Goal: Task Accomplishment & Management: Manage account settings

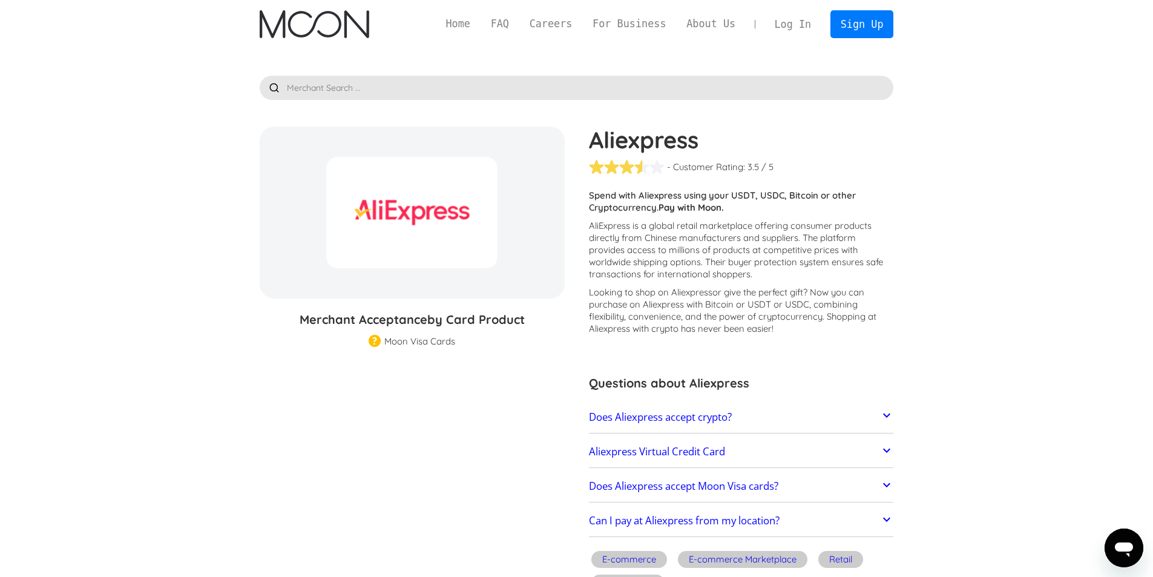
scroll to position [61, 0]
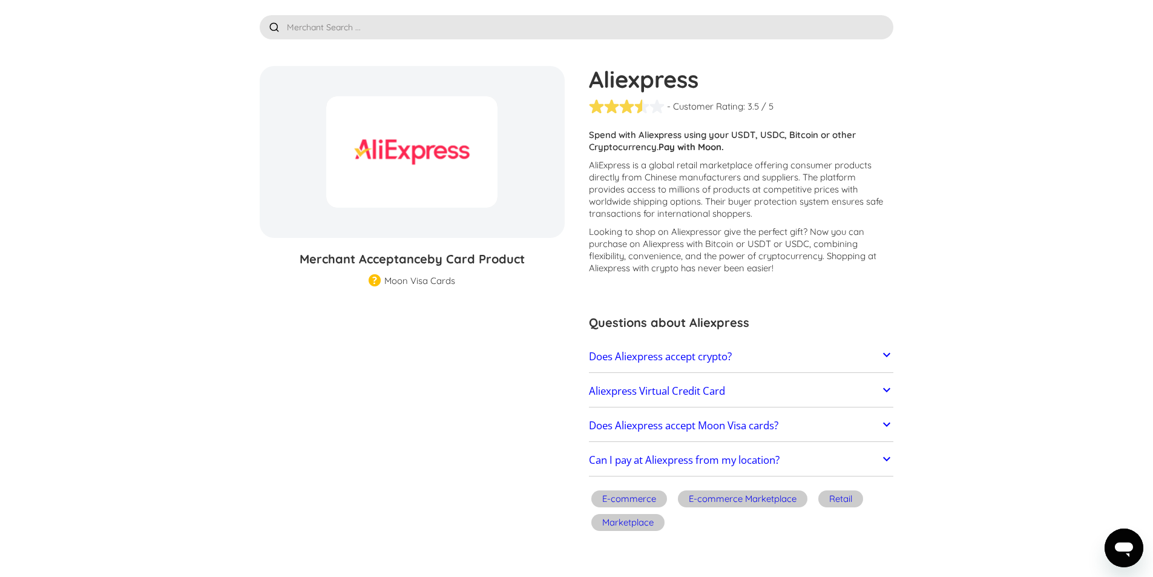
click at [847, 419] on link "Does Aliexpress accept Moon Visa cards?" at bounding box center [741, 425] width 305 height 25
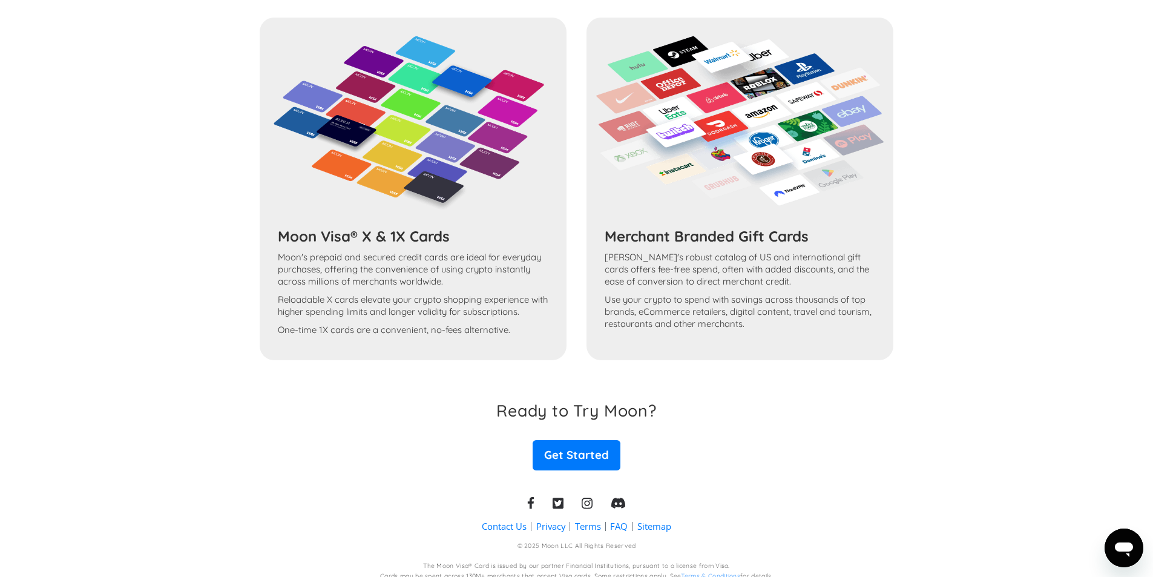
scroll to position [1170, 0]
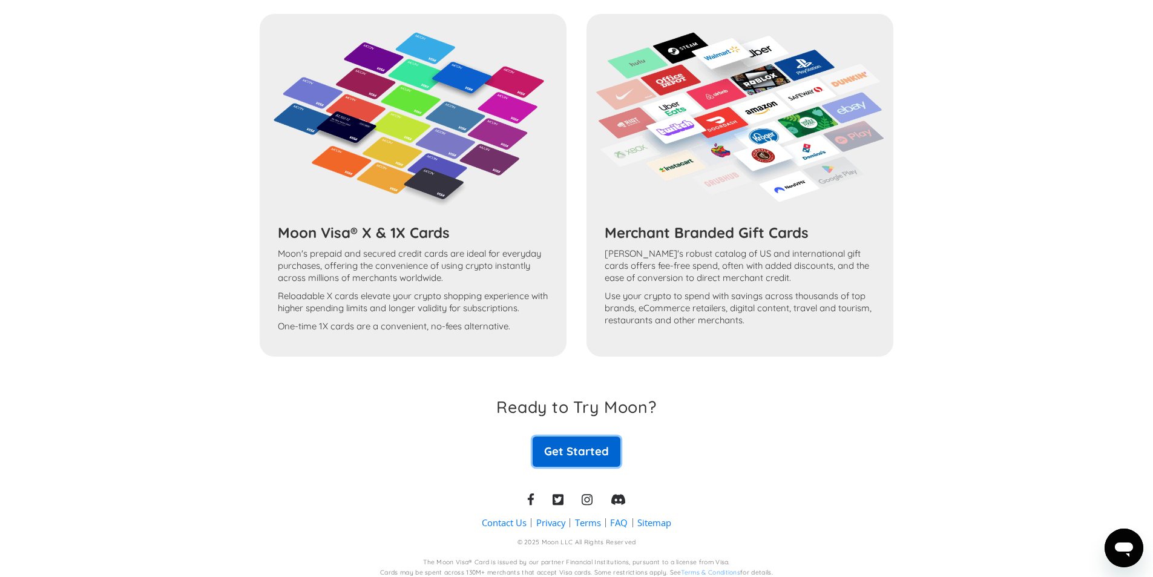
click at [574, 457] on link "Get Started" at bounding box center [576, 451] width 87 height 30
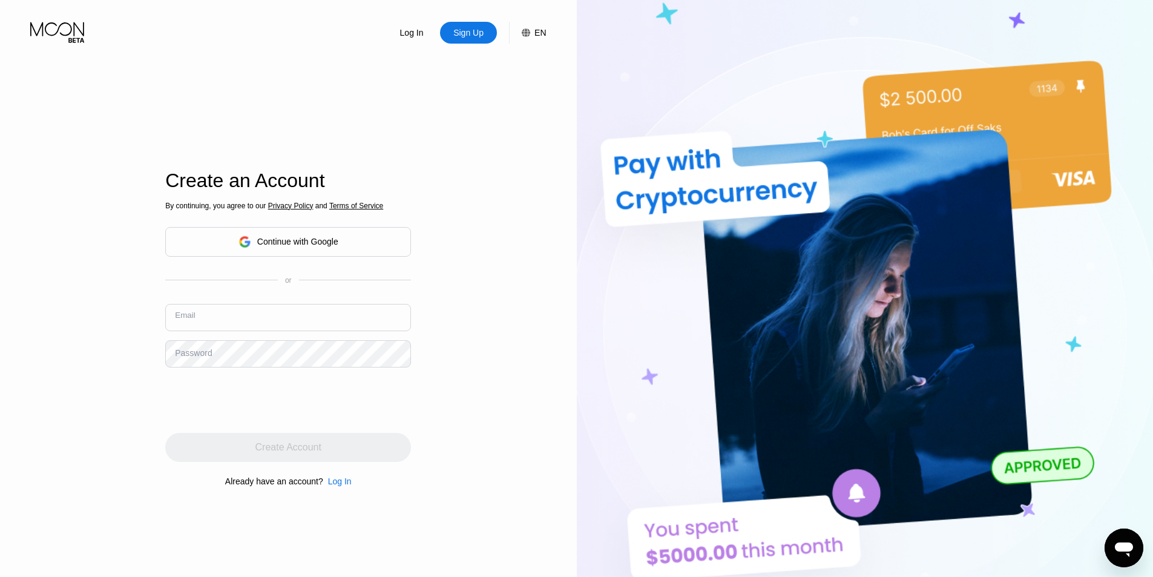
click at [286, 324] on input "text" at bounding box center [288, 317] width 246 height 27
click at [265, 316] on input "text" at bounding box center [288, 317] width 246 height 27
type input "m.daniyal7@yahoo.com"
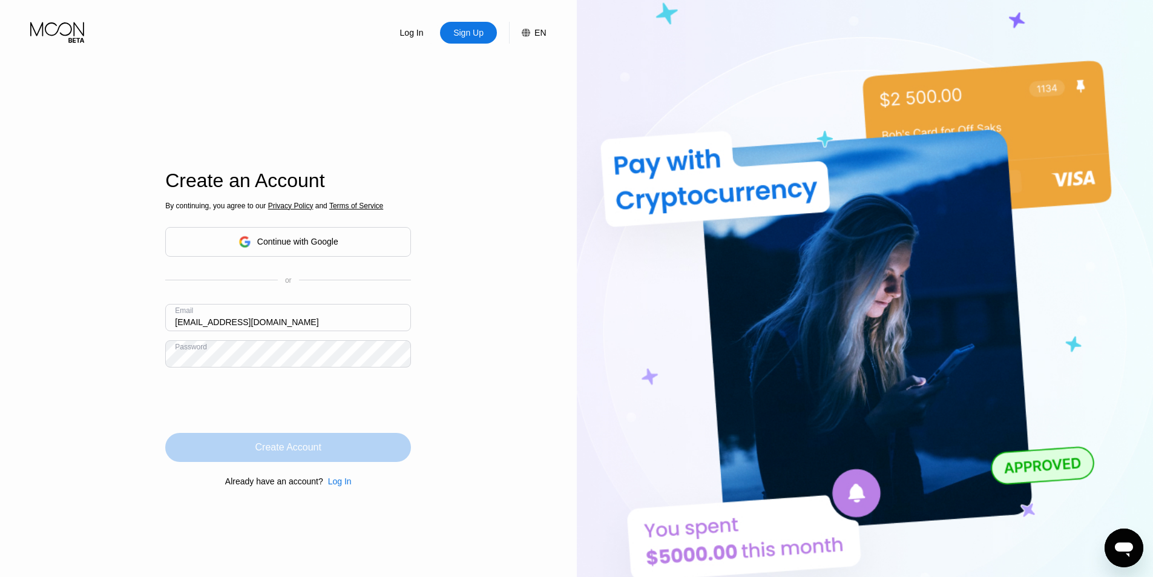
click at [268, 450] on div "Create Account" at bounding box center [288, 447] width 66 height 12
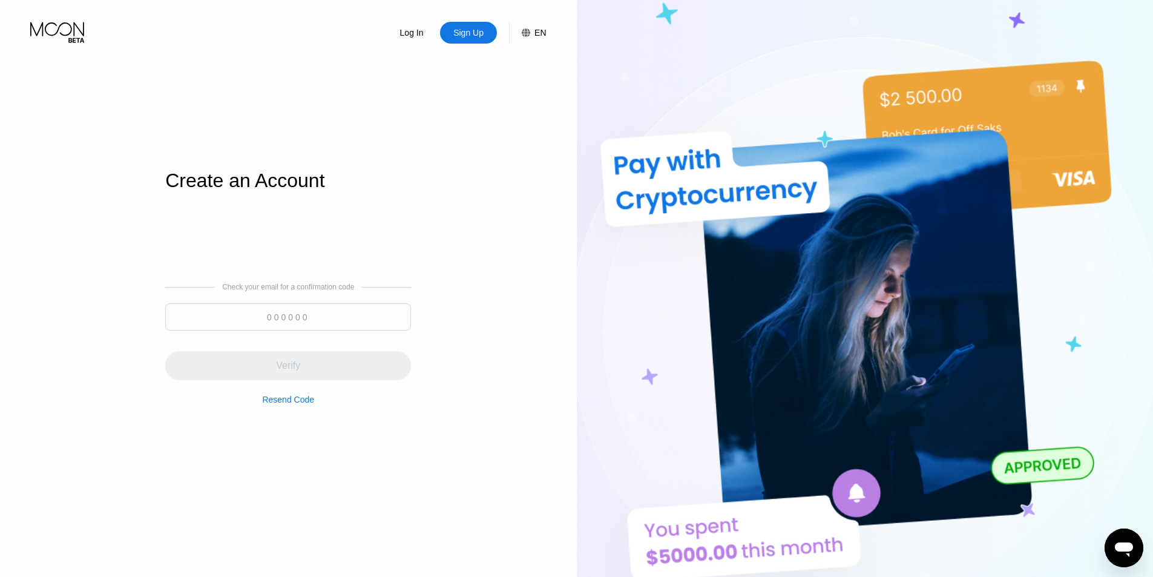
paste input "037497"
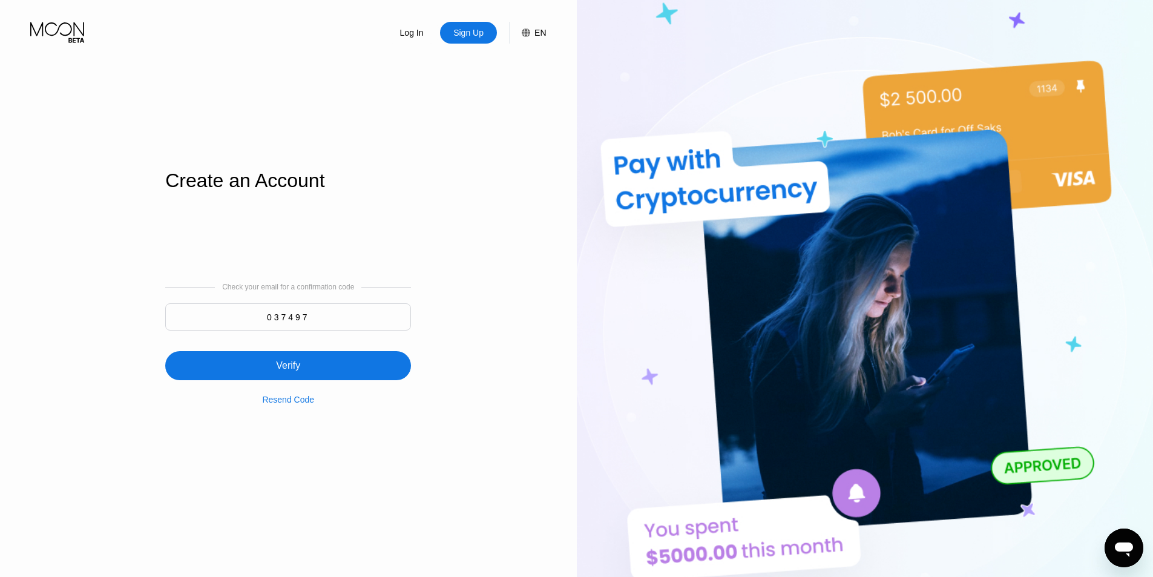
type input "037497"
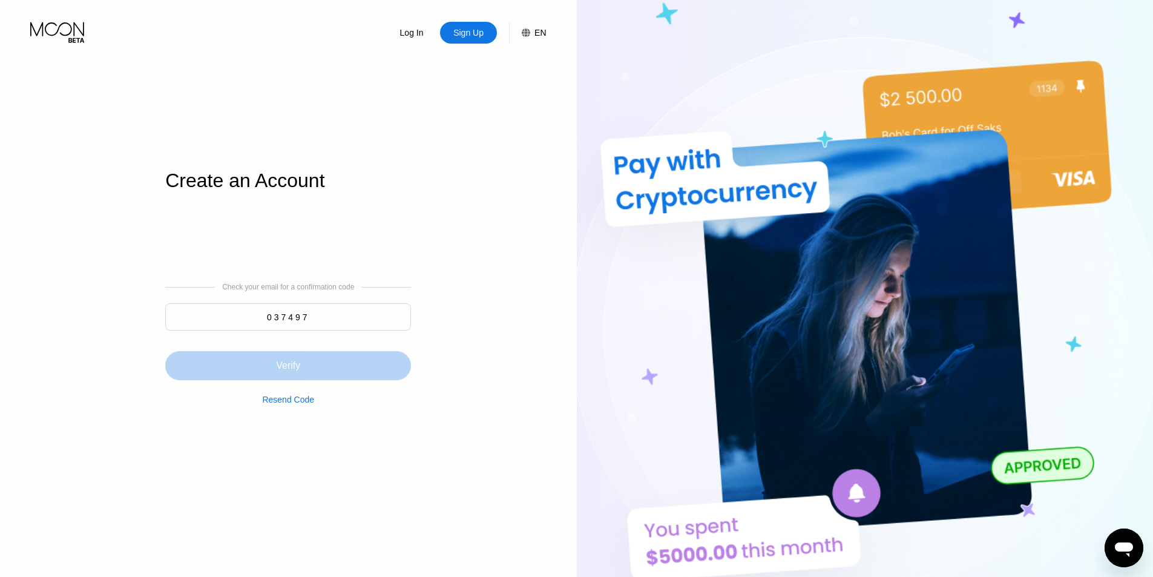
click at [354, 363] on div "Verify" at bounding box center [288, 365] width 246 height 29
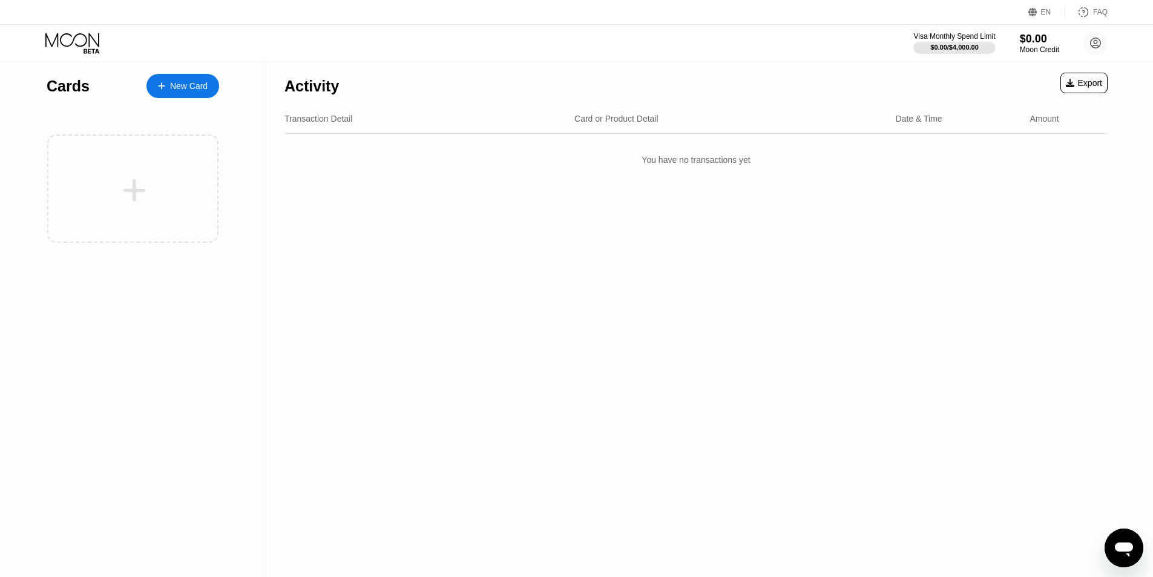
scroll to position [186, 0]
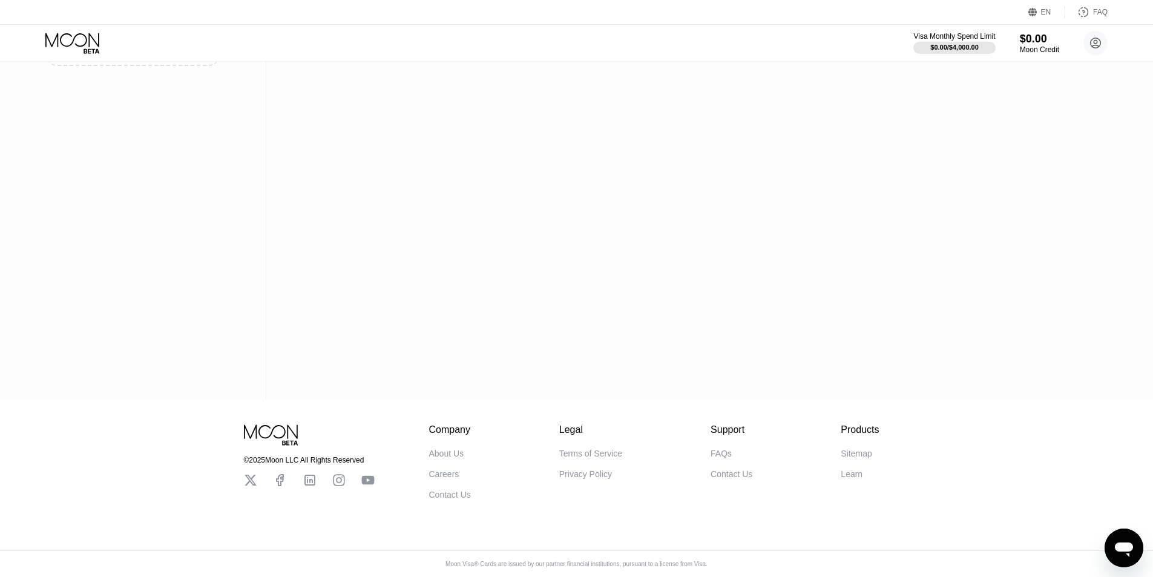
click at [341, 473] on icon at bounding box center [338, 479] width 13 height 13
click at [1098, 38] on icon at bounding box center [1096, 43] width 10 height 10
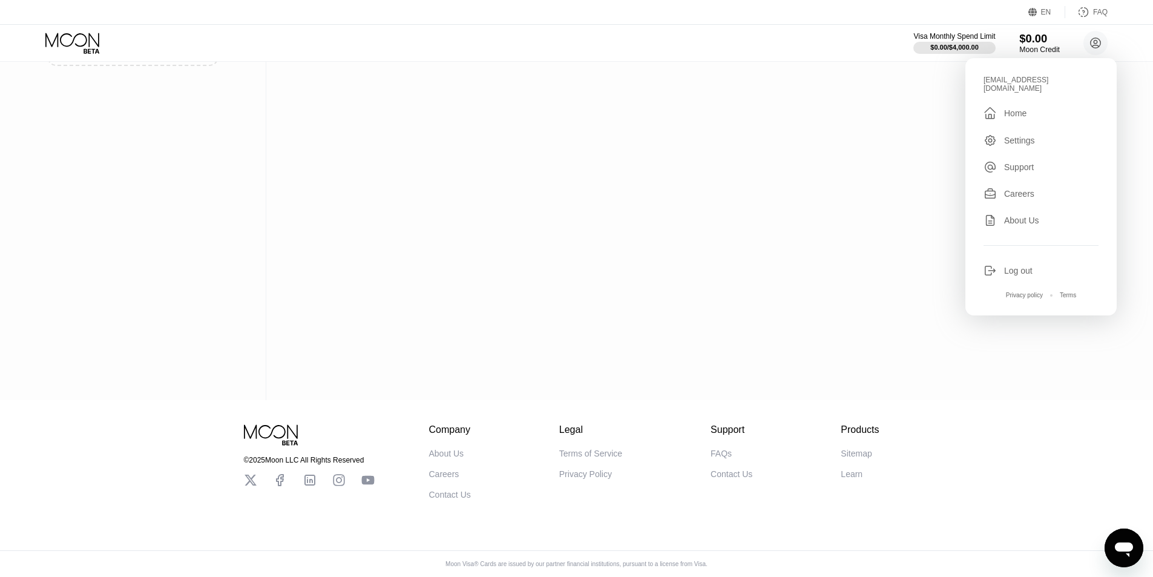
click at [1050, 47] on div "Moon Credit" at bounding box center [1039, 49] width 41 height 8
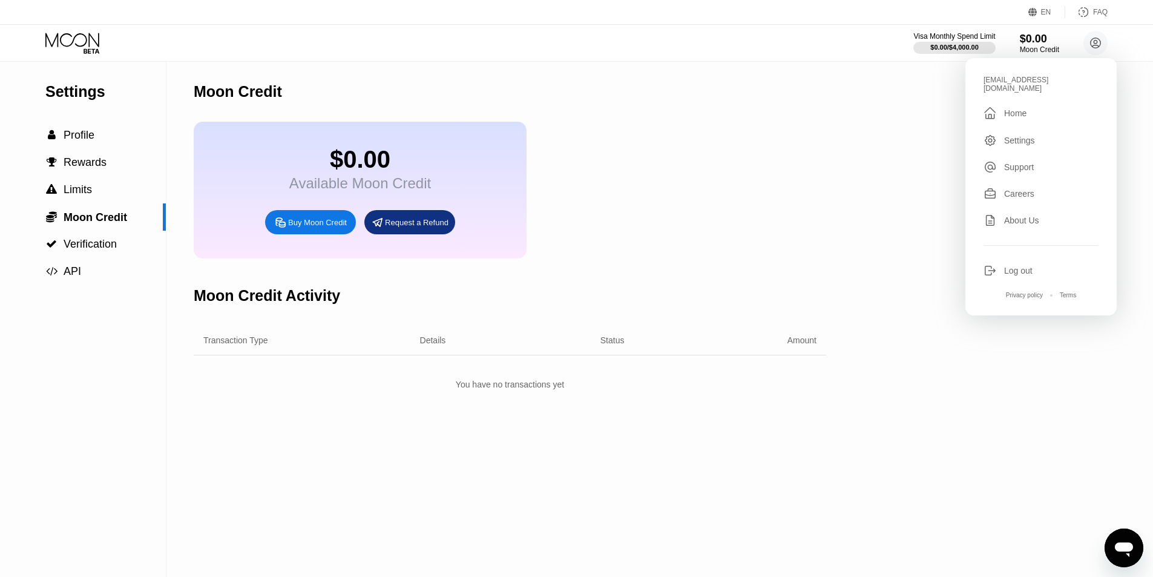
click at [558, 298] on div "Moon Credit Activity" at bounding box center [510, 296] width 633 height 60
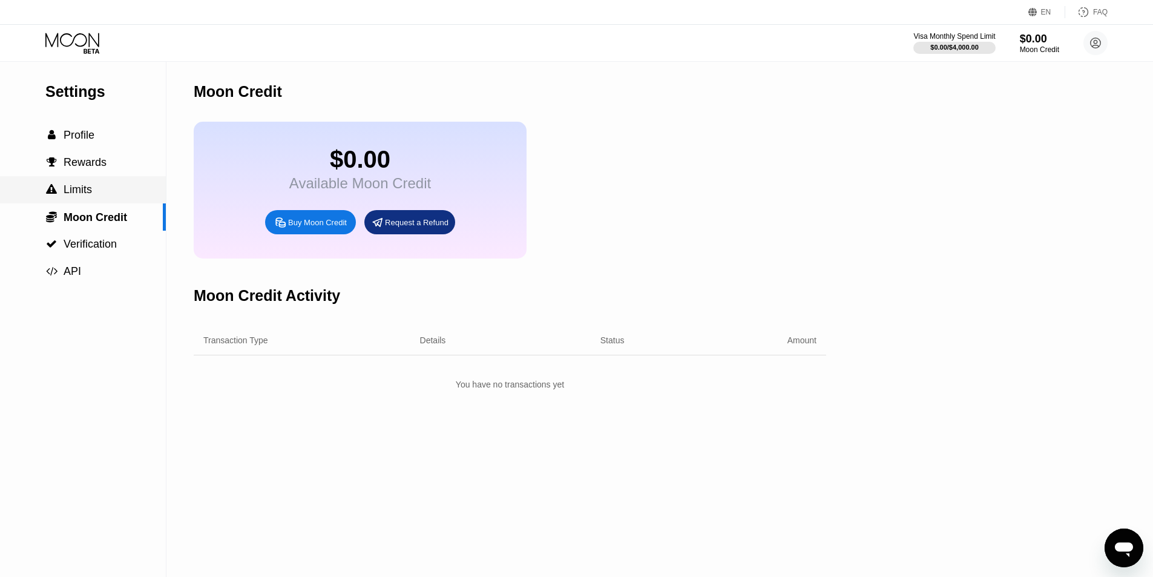
click at [118, 196] on div " Limits" at bounding box center [83, 189] width 166 height 13
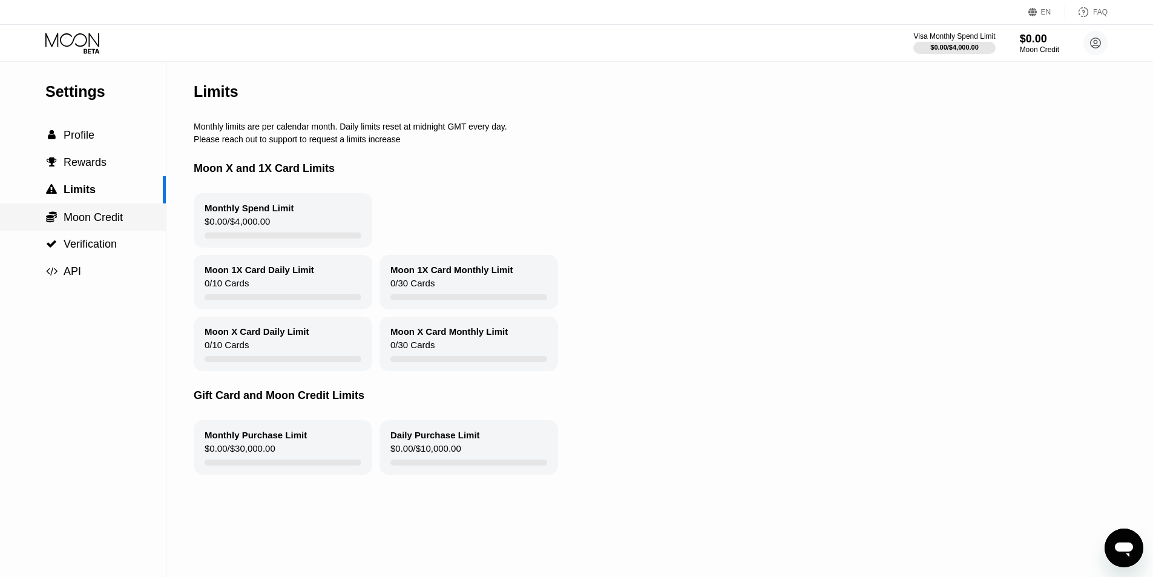
click at [87, 222] on span "Moon Credit" at bounding box center [93, 217] width 59 height 12
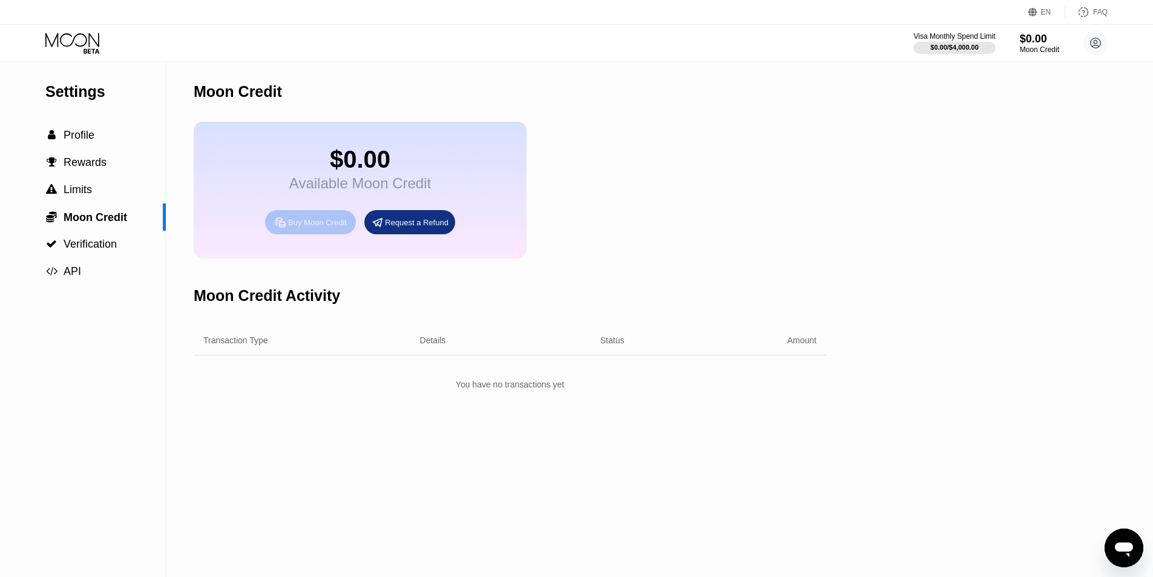
click at [311, 228] on div "Buy Moon Credit" at bounding box center [317, 222] width 59 height 10
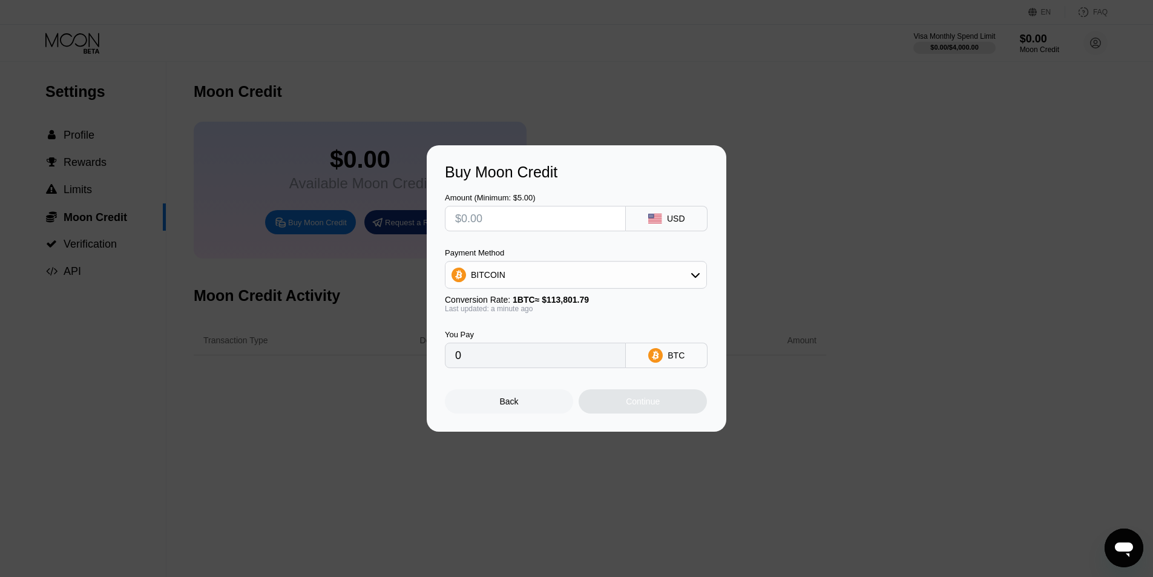
click at [558, 222] on input "text" at bounding box center [535, 218] width 160 height 24
type input "$5"
type input "0.00004394"
type input "$50"
type input "0.00043937"
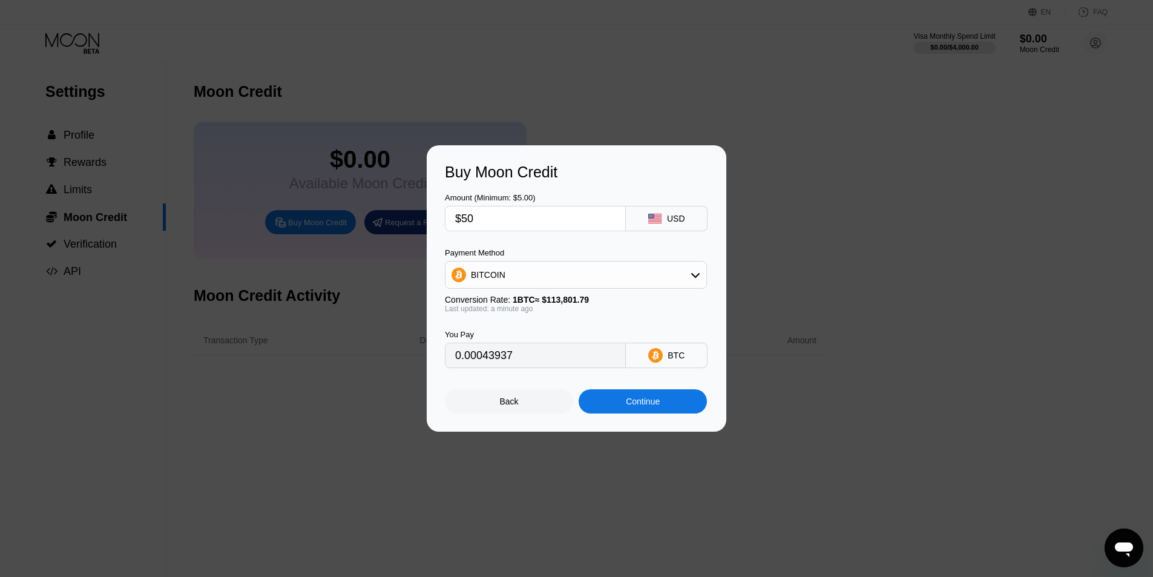
type input "$50"
click at [565, 279] on div "BITCOIN" at bounding box center [576, 275] width 261 height 24
click at [555, 329] on div "USDT on TRON" at bounding box center [576, 335] width 255 height 24
type input "50.51"
click at [614, 403] on div "Continue" at bounding box center [643, 401] width 128 height 24
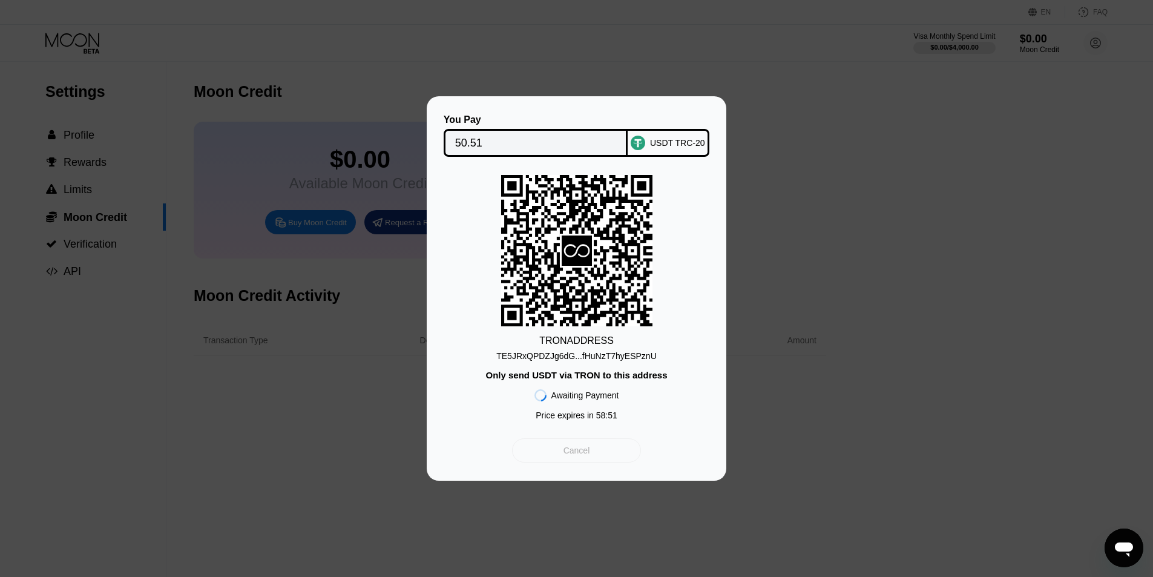
click at [611, 458] on div "Cancel" at bounding box center [576, 450] width 129 height 24
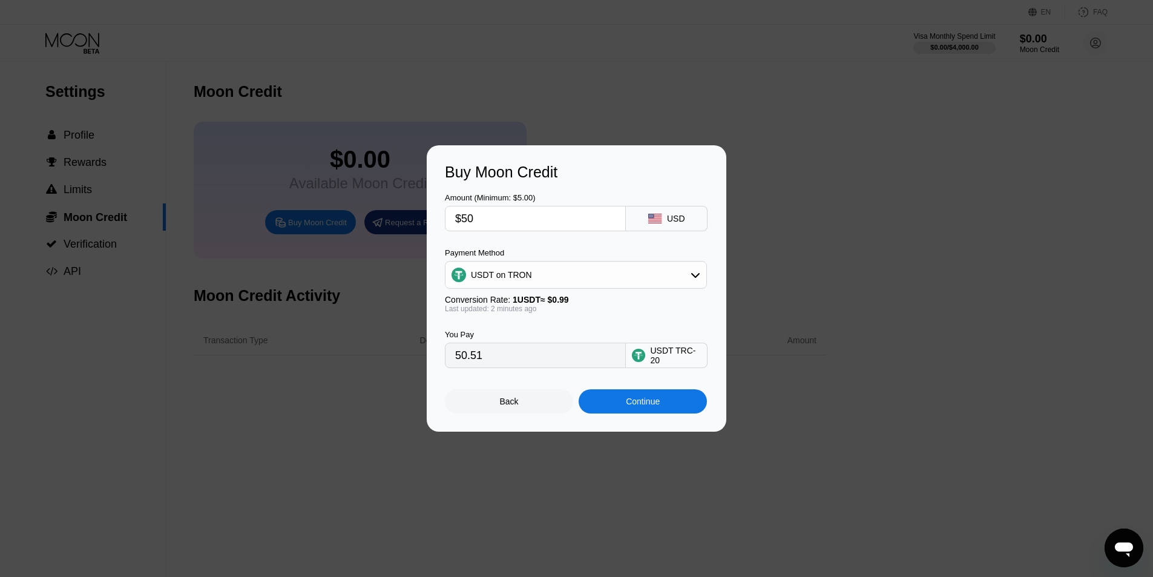
click at [534, 413] on div "Back" at bounding box center [509, 401] width 128 height 24
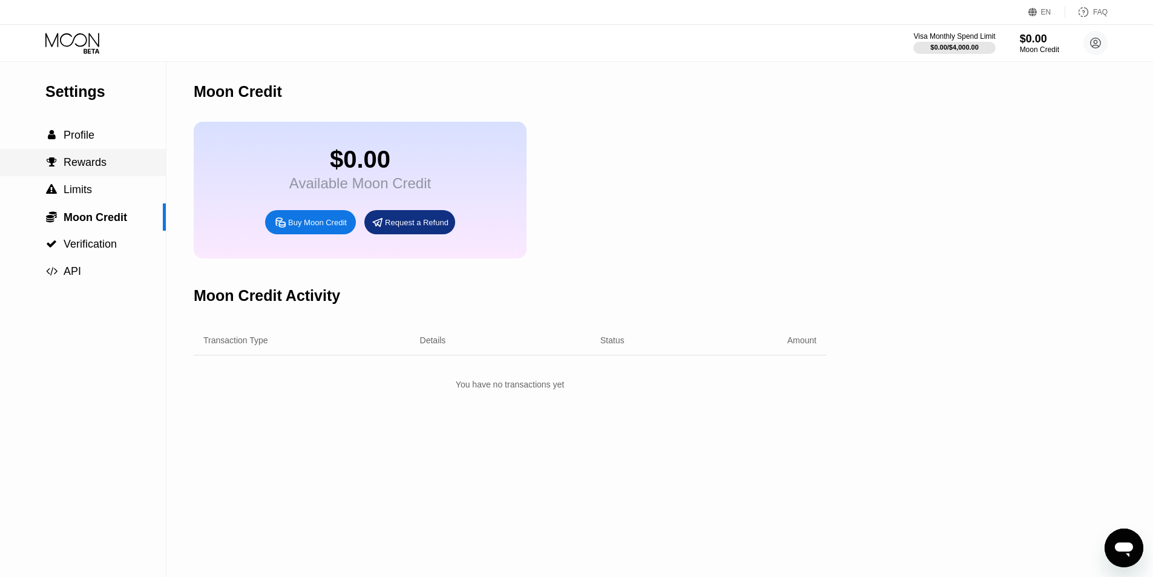
click at [100, 152] on div " Rewards" at bounding box center [83, 162] width 166 height 27
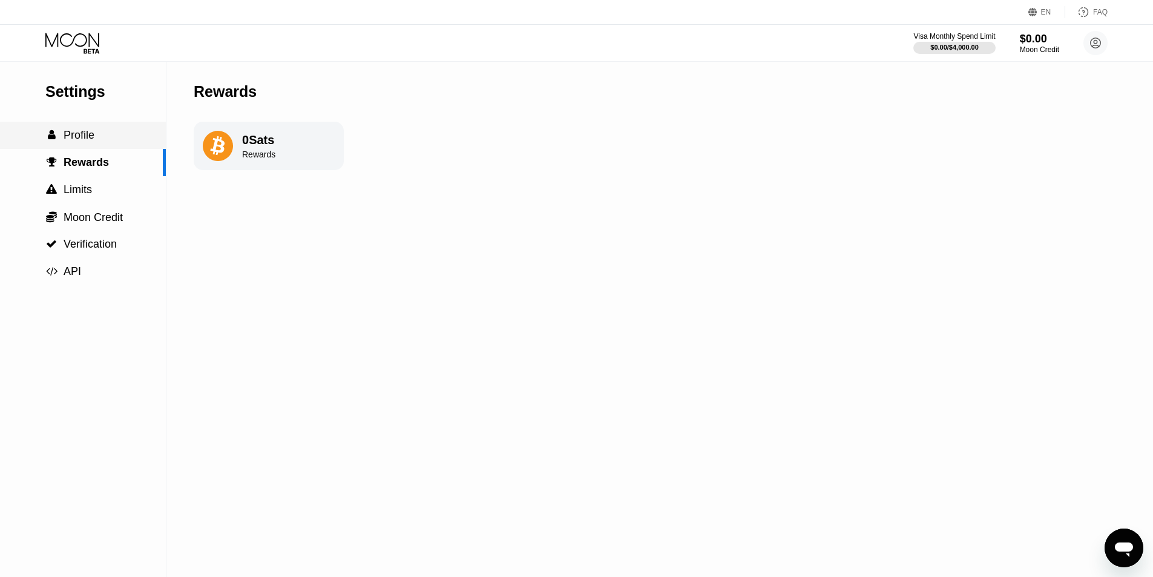
click at [97, 137] on div " Profile" at bounding box center [83, 135] width 166 height 13
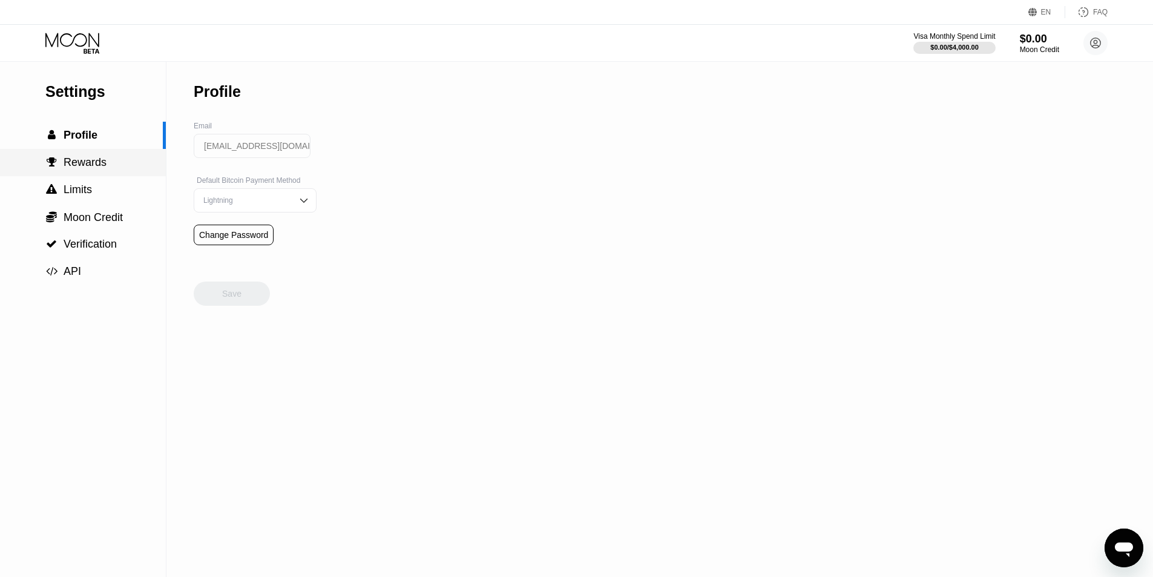
click at [102, 168] on span "Rewards" at bounding box center [85, 162] width 43 height 12
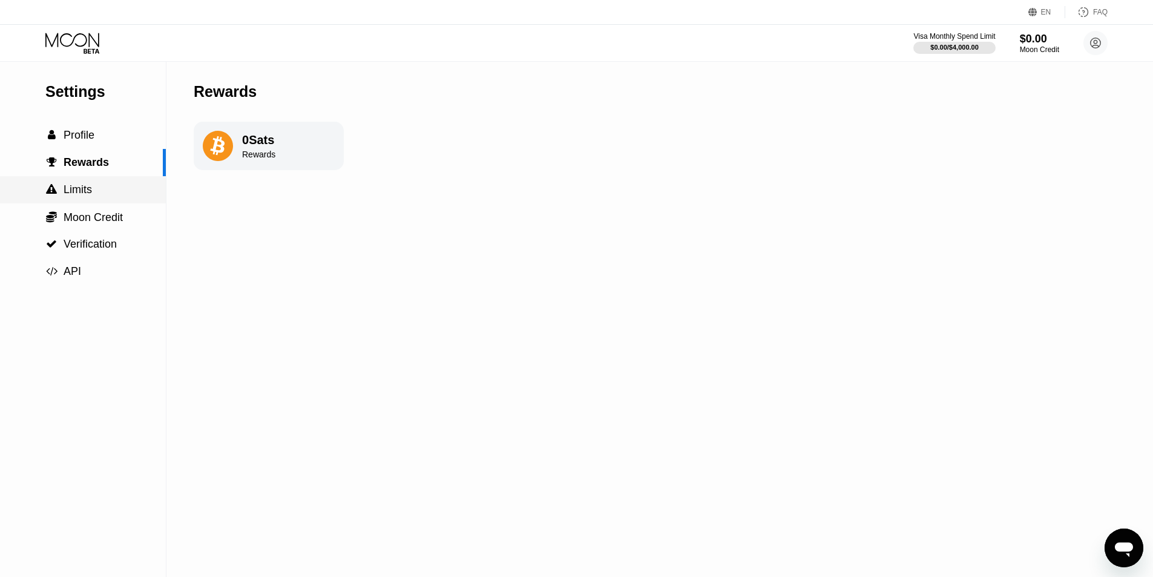
click at [107, 183] on div " Limits" at bounding box center [83, 189] width 166 height 27
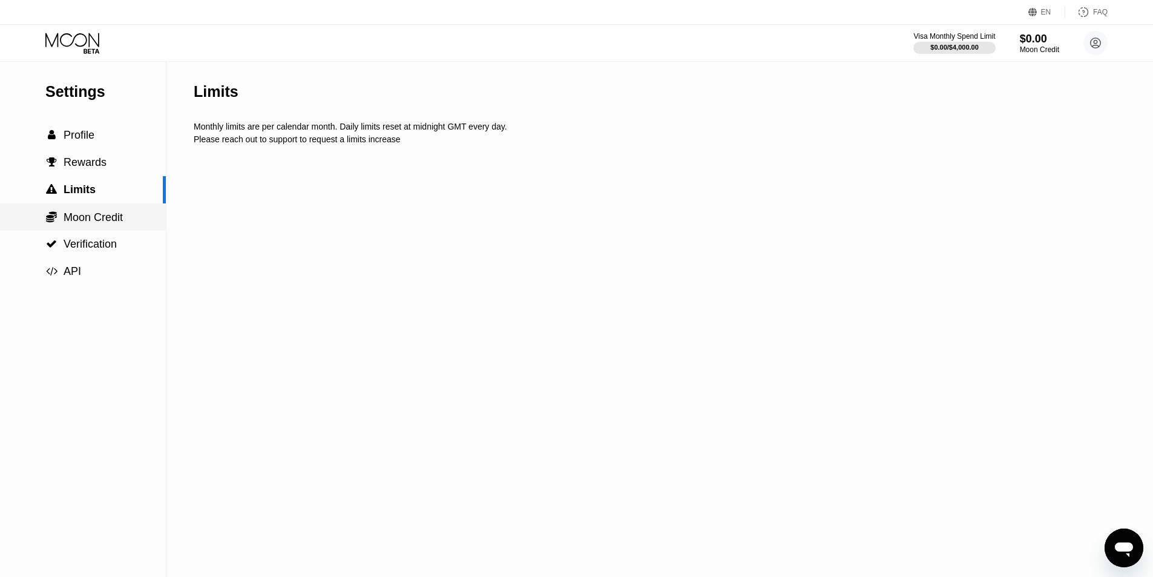
click at [108, 211] on div " Moon Credit" at bounding box center [83, 216] width 166 height 27
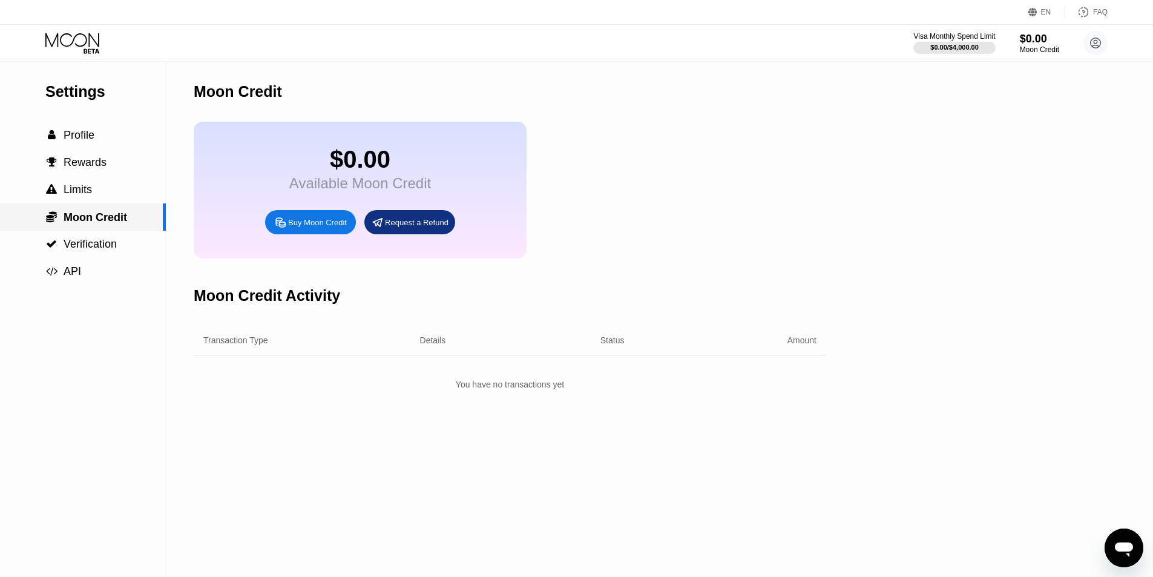
click at [114, 242] on span "Verification" at bounding box center [90, 244] width 53 height 12
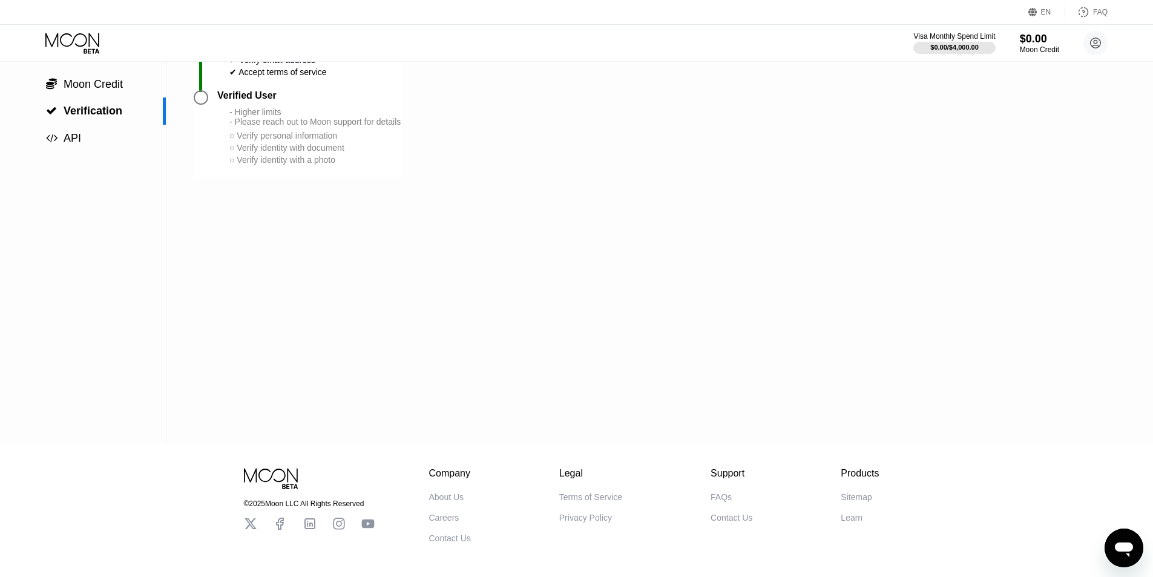
scroll to position [186, 0]
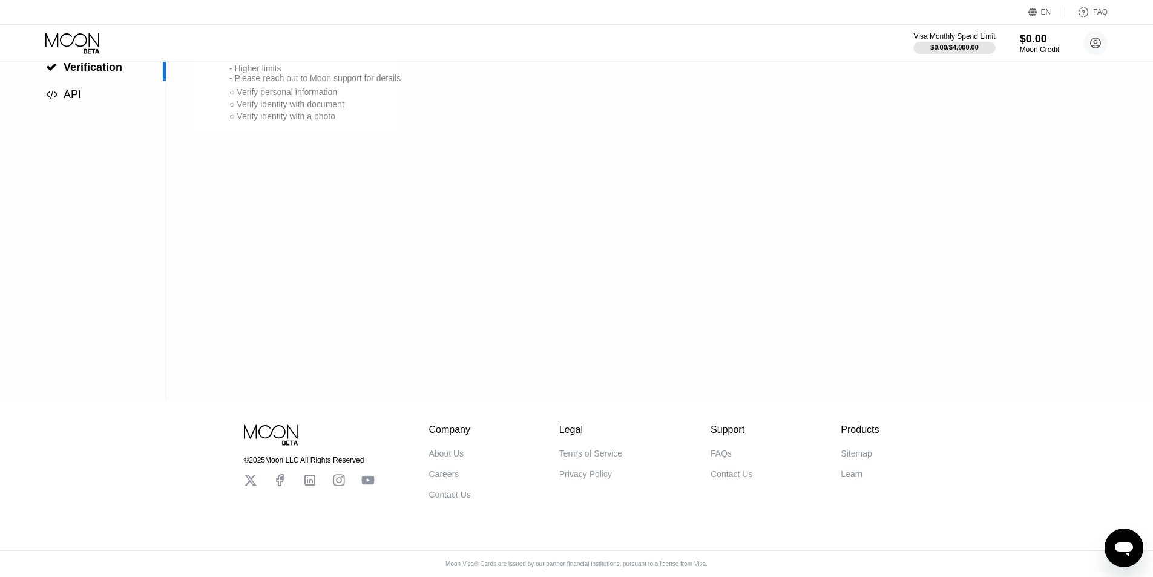
click at [252, 475] on icon at bounding box center [251, 480] width 12 height 11
click at [361, 477] on icon at bounding box center [367, 479] width 13 height 13
click at [437, 449] on div "About Us" at bounding box center [446, 454] width 35 height 10
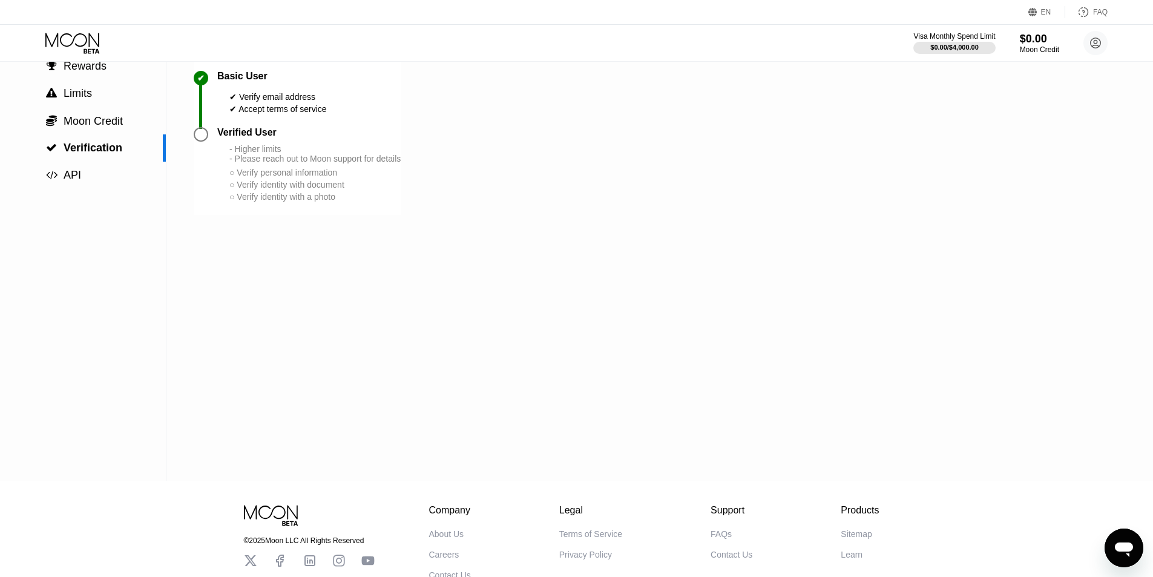
scroll to position [0, 0]
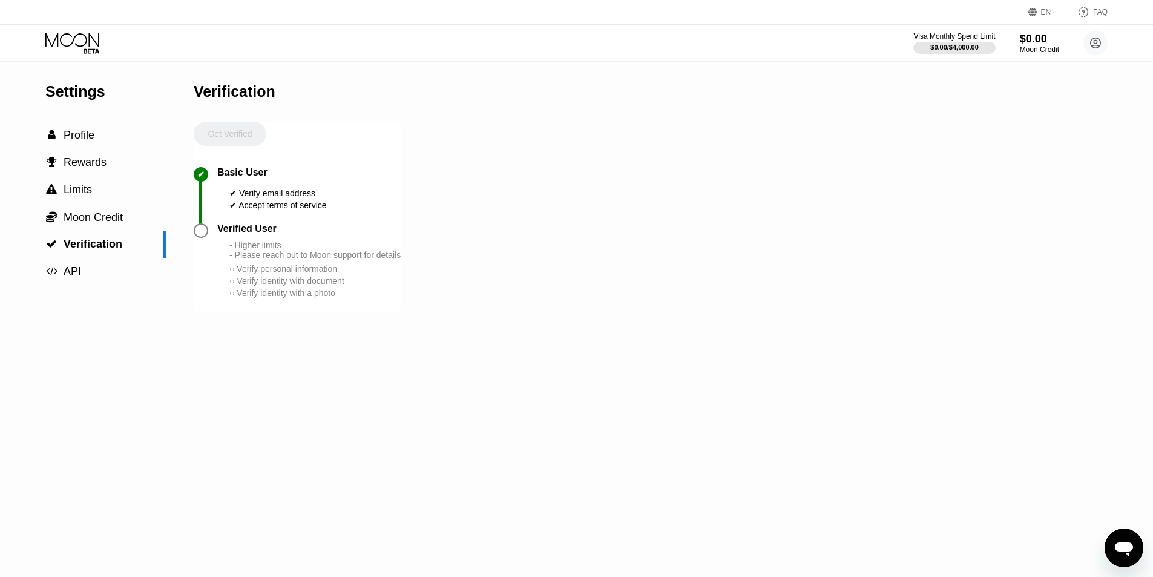
click at [86, 52] on icon at bounding box center [73, 43] width 56 height 21
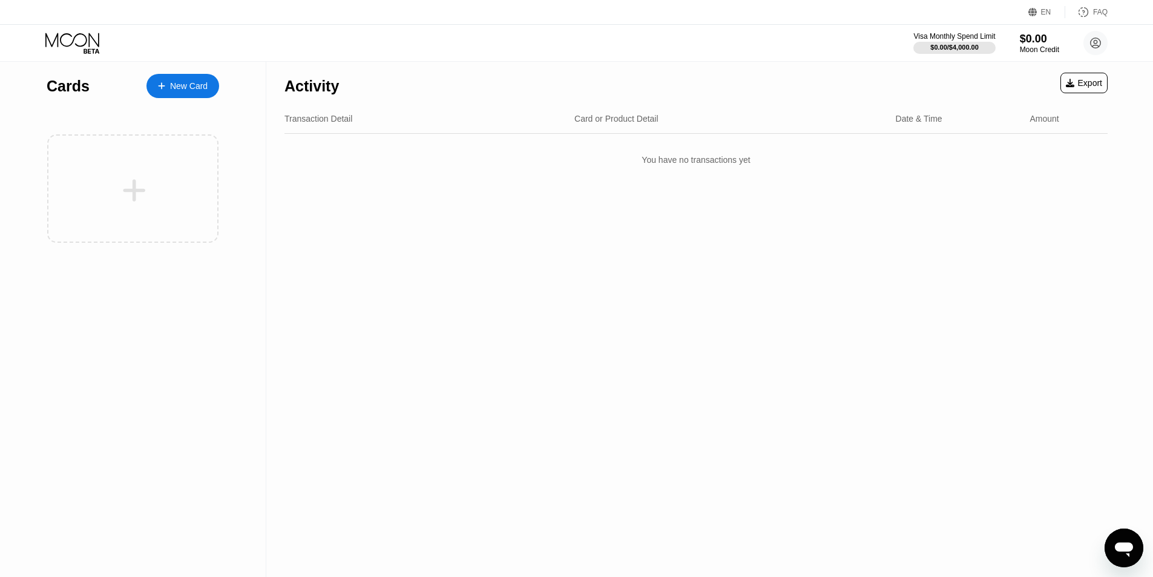
click at [308, 113] on div "Transaction Detail Card or Product Detail Date & Time Amount" at bounding box center [696, 119] width 823 height 30
click at [319, 77] on div "Activity" at bounding box center [312, 86] width 54 height 18
drag, startPoint x: 452, startPoint y: 116, endPoint x: 996, endPoint y: 124, distance: 543.7
click at [453, 116] on div "Transaction Detail" at bounding box center [425, 119] width 280 height 10
click at [1028, 120] on div "Transaction Detail Card or Product Detail Date & Time Amount" at bounding box center [696, 119] width 823 height 30
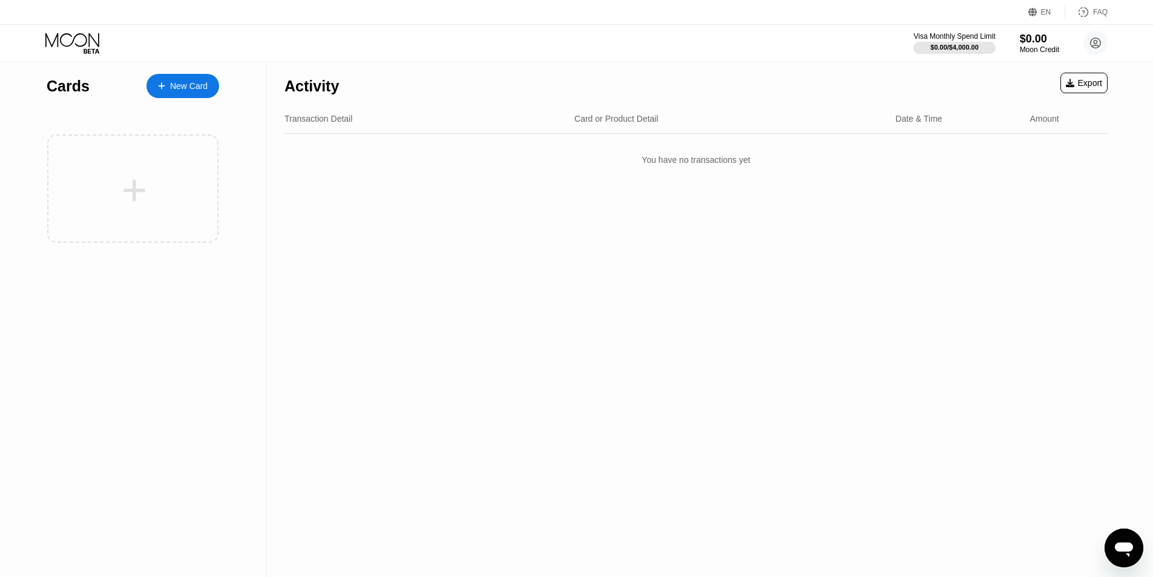
click at [1086, 85] on div "Export" at bounding box center [1084, 83] width 36 height 10
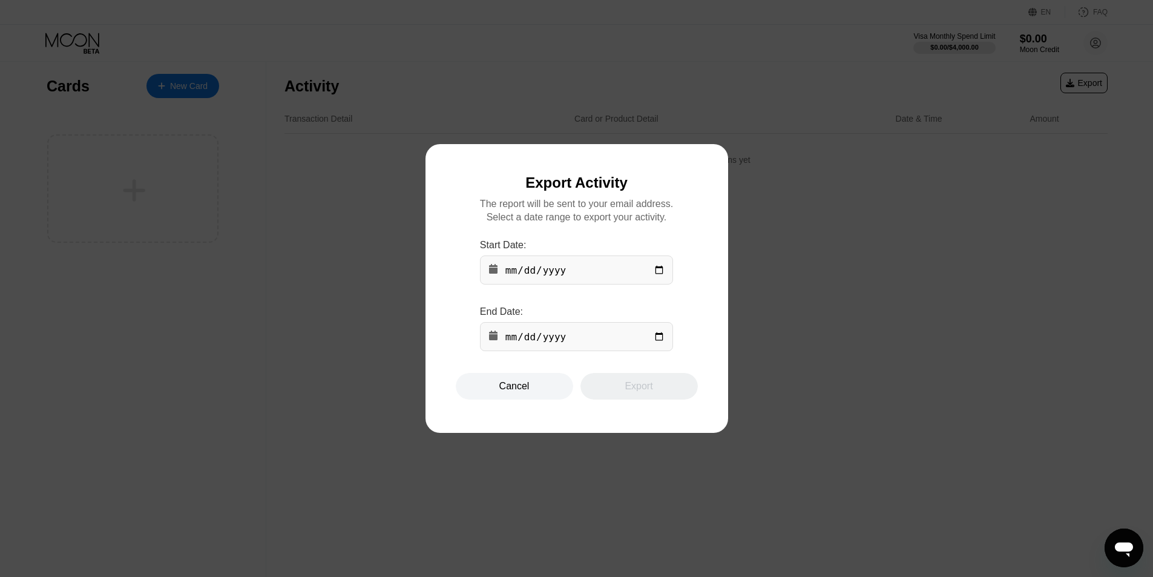
click at [688, 166] on div at bounding box center [581, 288] width 1162 height 577
click at [540, 384] on div "Cancel" at bounding box center [514, 386] width 117 height 27
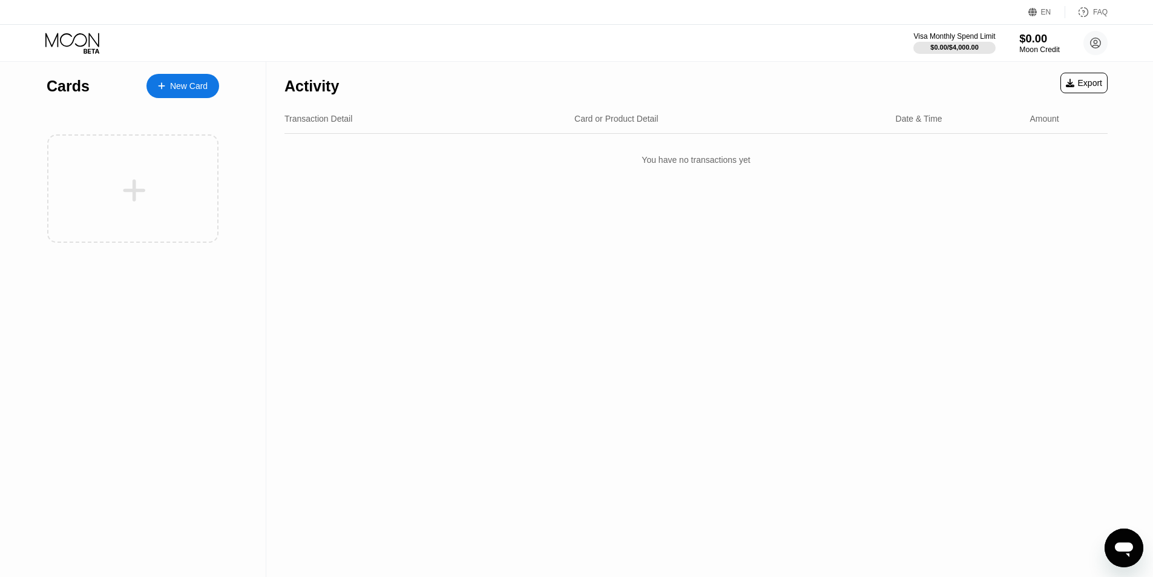
click at [1035, 42] on div "$0.00" at bounding box center [1039, 38] width 41 height 13
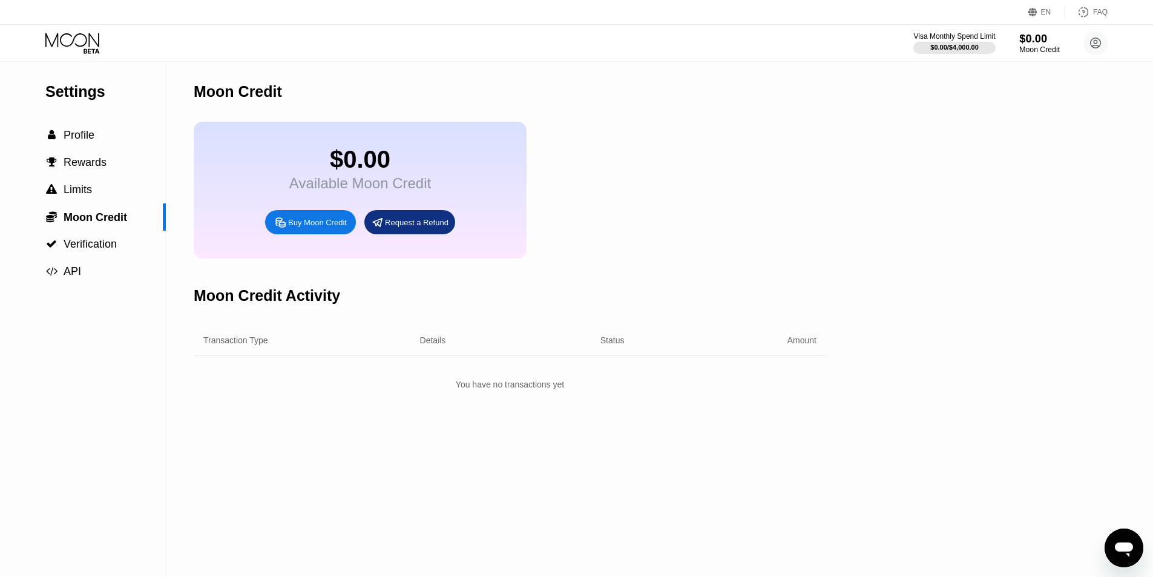
click at [1035, 43] on div "$0.00" at bounding box center [1039, 38] width 41 height 13
click at [973, 47] on div "$0.00 / $4,000.00" at bounding box center [954, 47] width 49 height 7
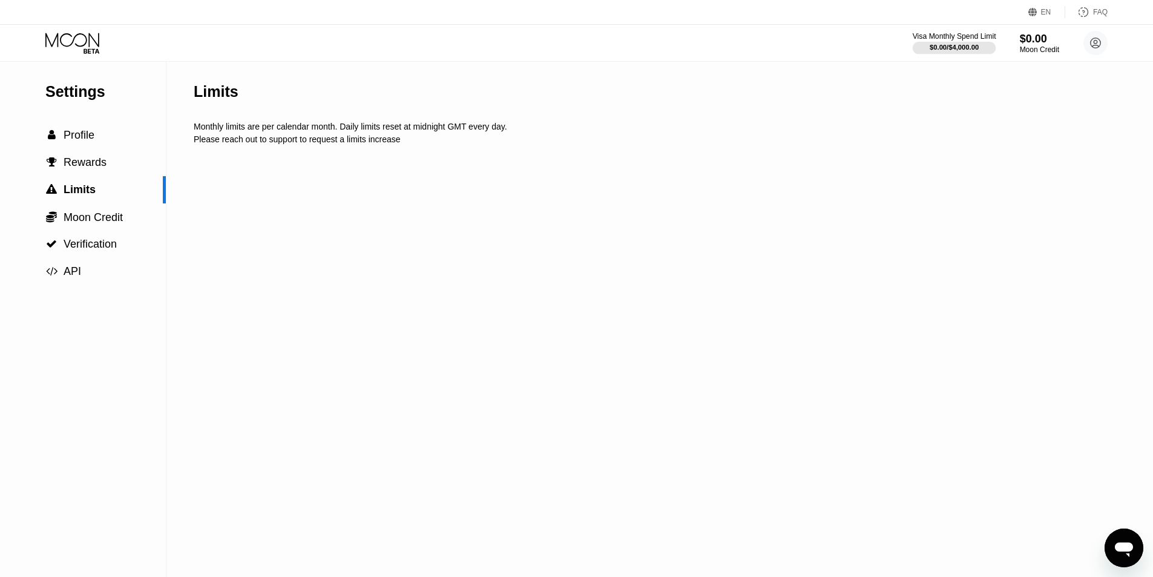
click at [973, 47] on div "$0.00 / $4,000.00" at bounding box center [954, 47] width 49 height 7
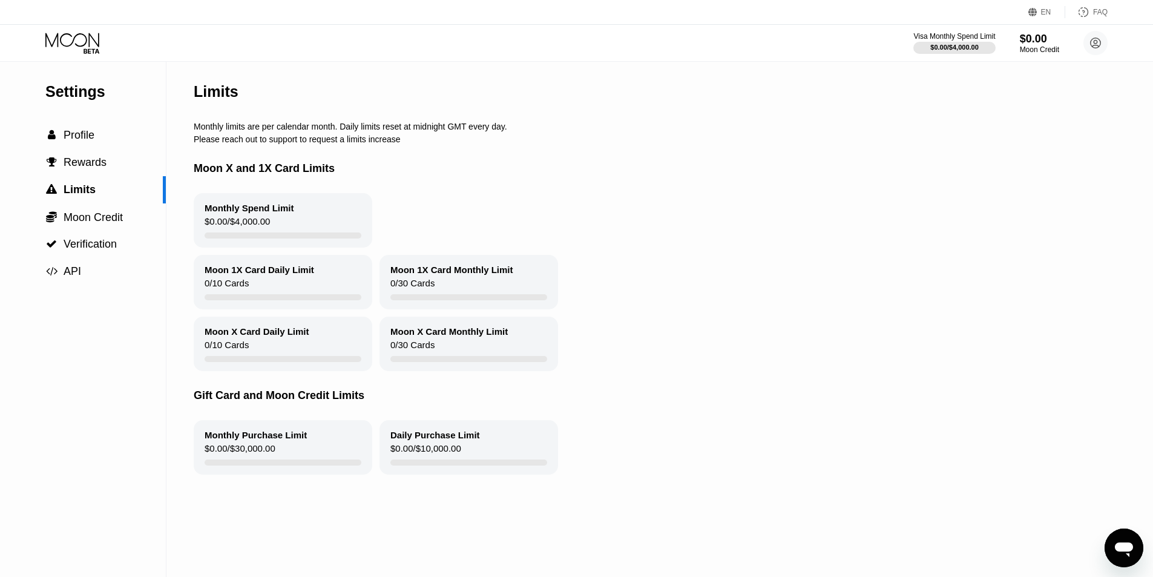
drag, startPoint x: 220, startPoint y: 173, endPoint x: 263, endPoint y: 171, distance: 43.0
click at [263, 171] on div "Moon X and 1X Card Limits" at bounding box center [655, 168] width 923 height 49
click at [285, 179] on div "Moon X and 1X Card Limits" at bounding box center [655, 168] width 923 height 49
click at [268, 225] on div "$0.00 / $4,000.00" at bounding box center [237, 224] width 65 height 16
click at [276, 271] on div "Moon 1X Card Daily Limit" at bounding box center [260, 270] width 110 height 10
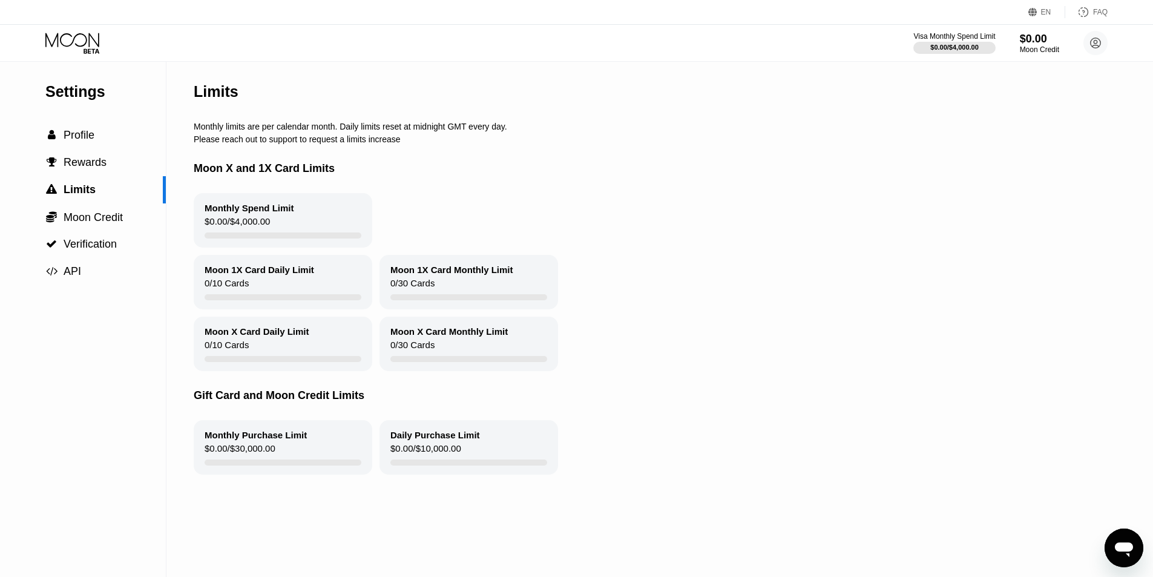
click at [253, 296] on div "Moon 1X Card Daily Limit 0 / 10 Cards" at bounding box center [283, 282] width 179 height 54
click at [247, 275] on div "Moon 1X Card Daily Limit" at bounding box center [260, 270] width 110 height 10
drag, startPoint x: 239, startPoint y: 299, endPoint x: 366, endPoint y: 278, distance: 128.3
click at [241, 294] on div "0 / 10 Cards" at bounding box center [227, 286] width 44 height 16
click at [440, 275] on div "Moon 1X Card Monthly Limit" at bounding box center [451, 270] width 123 height 10
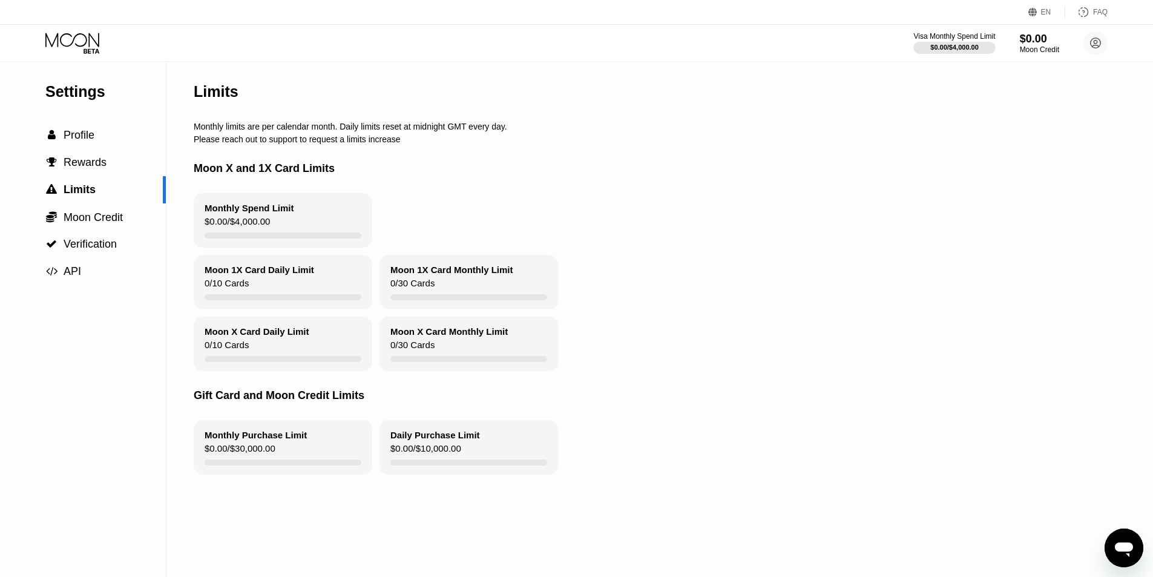
click at [426, 292] on div "0 / 30 Cards" at bounding box center [412, 286] width 44 height 16
click at [282, 283] on div "Moon 1X Card Daily Limit 0 / 10 Cards" at bounding box center [283, 282] width 179 height 54
click at [259, 230] on div "$0.00 / $4,000.00" at bounding box center [237, 224] width 65 height 16
click at [239, 285] on div "Moon 1X Card Daily Limit 0 / 10 Cards" at bounding box center [283, 282] width 179 height 54
drag, startPoint x: 415, startPoint y: 291, endPoint x: 273, endPoint y: 352, distance: 155.1
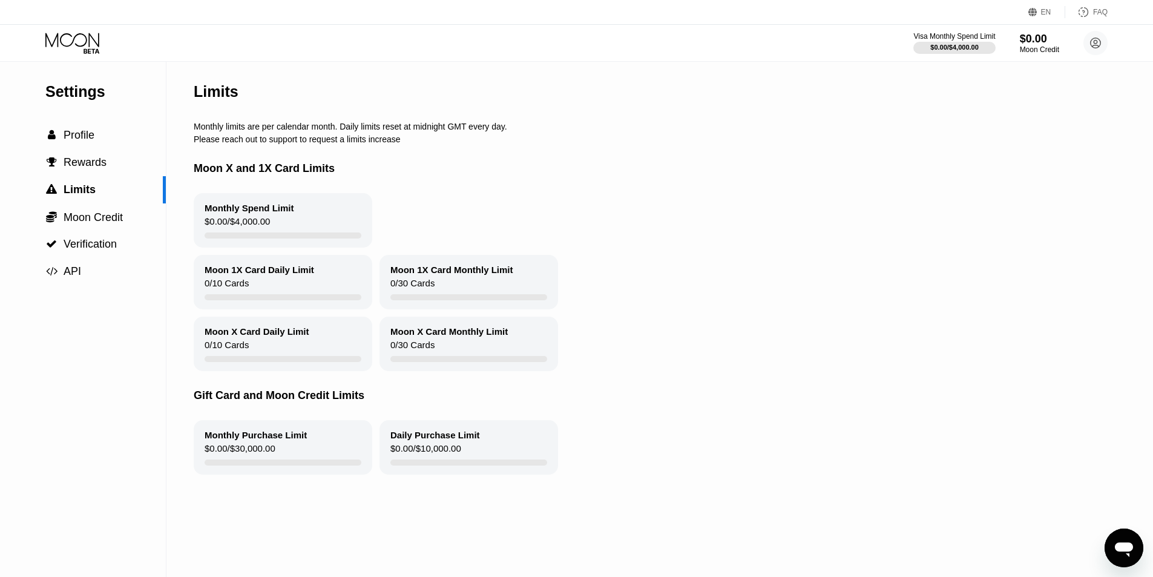
click at [415, 291] on div "0 / 30 Cards" at bounding box center [412, 286] width 44 height 16
click at [260, 354] on div "Moon X Card Daily Limit 0 / 10 Cards" at bounding box center [283, 344] width 179 height 54
click at [287, 440] on div "Monthly Purchase Limit" at bounding box center [256, 435] width 102 height 10
drag, startPoint x: 458, startPoint y: 452, endPoint x: 322, endPoint y: 222, distance: 266.8
click at [456, 449] on div "Daily Purchase Limit $0.00 / $10,000.00" at bounding box center [469, 447] width 179 height 54
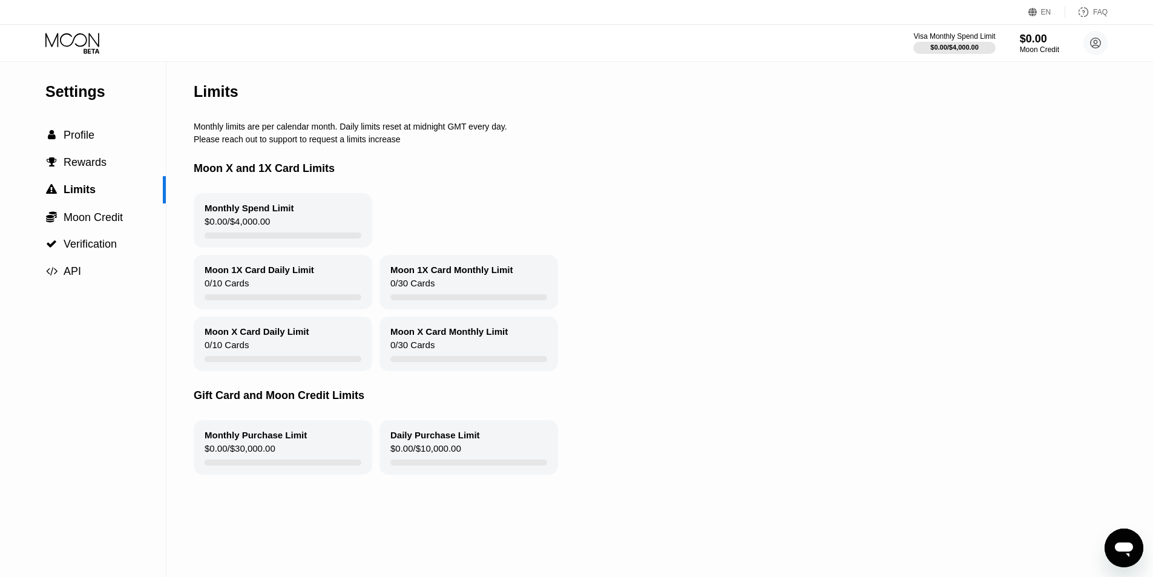
drag, startPoint x: 255, startPoint y: 131, endPoint x: 1038, endPoint y: 65, distance: 784.9
click at [272, 131] on div "Monthly limits are per calendar month. Daily limits reset at midnight GMT every…" at bounding box center [655, 127] width 923 height 10
click at [1055, 50] on div "Moon Credit" at bounding box center [1039, 49] width 41 height 8
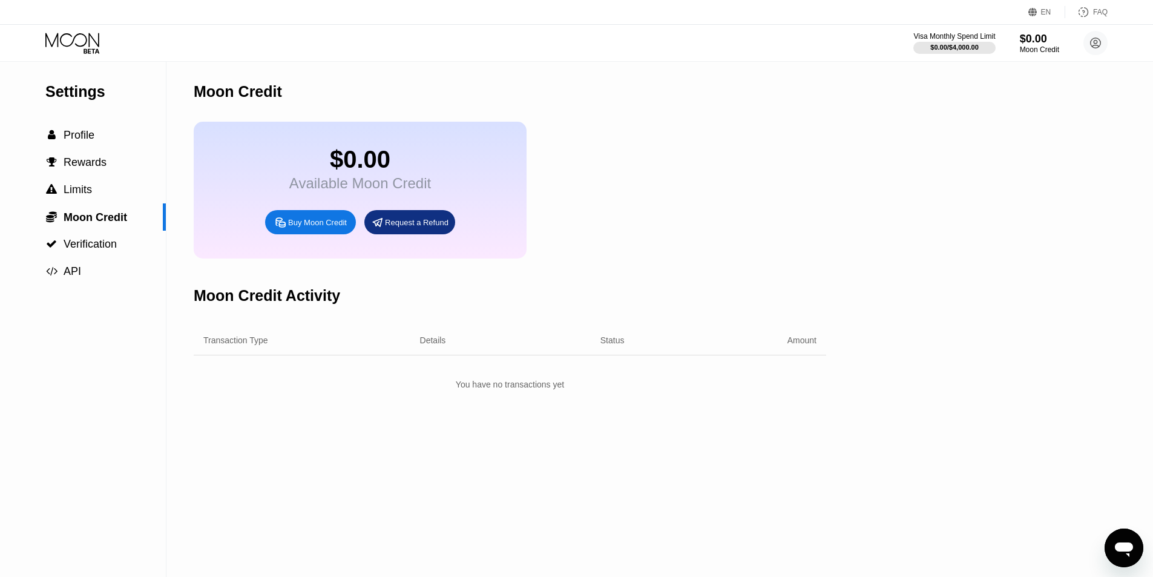
click at [398, 228] on div "Request a Refund" at bounding box center [417, 222] width 64 height 10
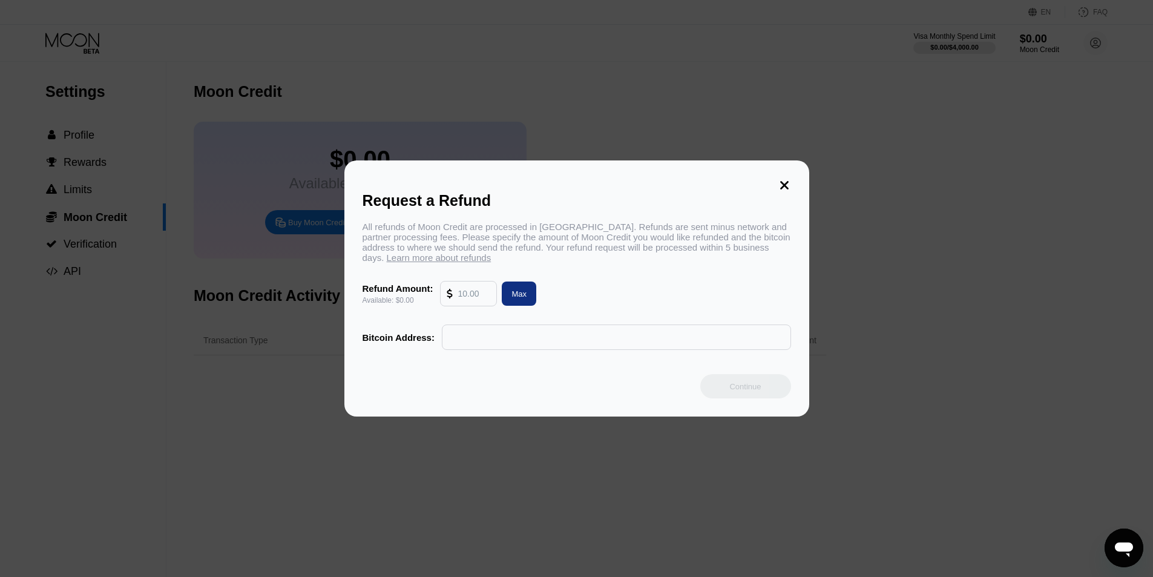
click at [791, 176] on div "Request a Refund All refunds of Moon Credit are processed in Bitcoin. Refunds a…" at bounding box center [576, 288] width 465 height 256
click at [790, 179] on icon at bounding box center [784, 185] width 13 height 13
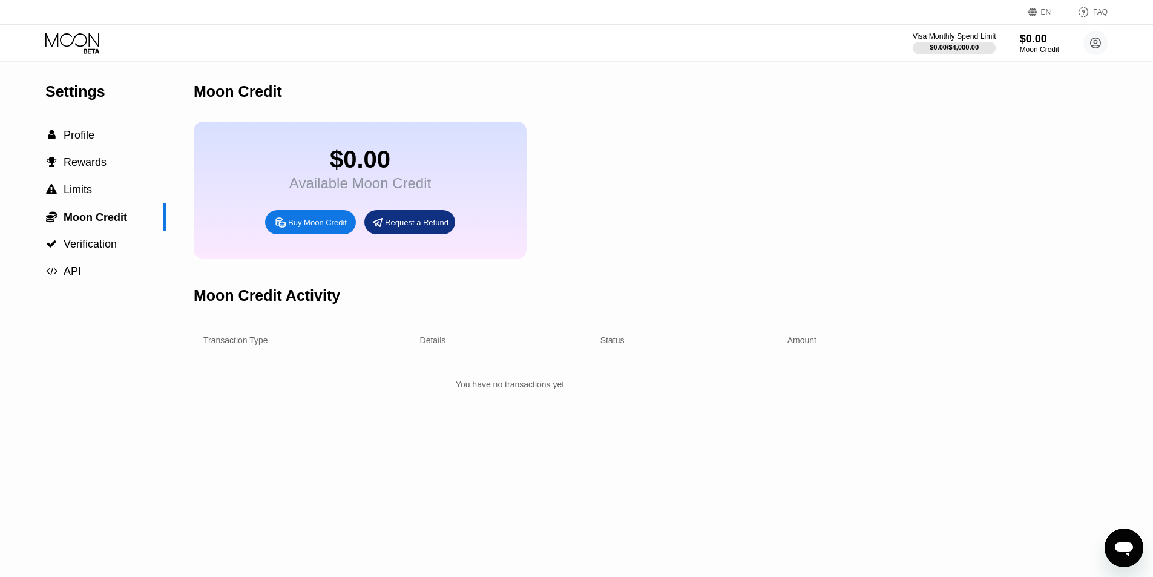
click at [963, 44] on div "$0.00 / $4,000.00" at bounding box center [954, 47] width 49 height 7
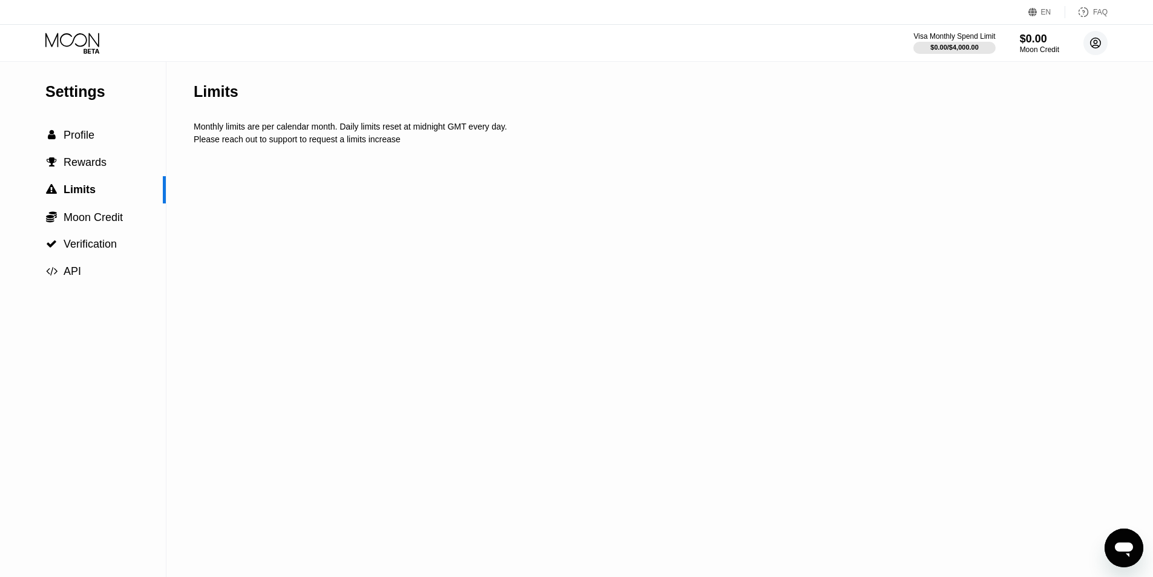
click at [1087, 48] on circle at bounding box center [1096, 43] width 24 height 24
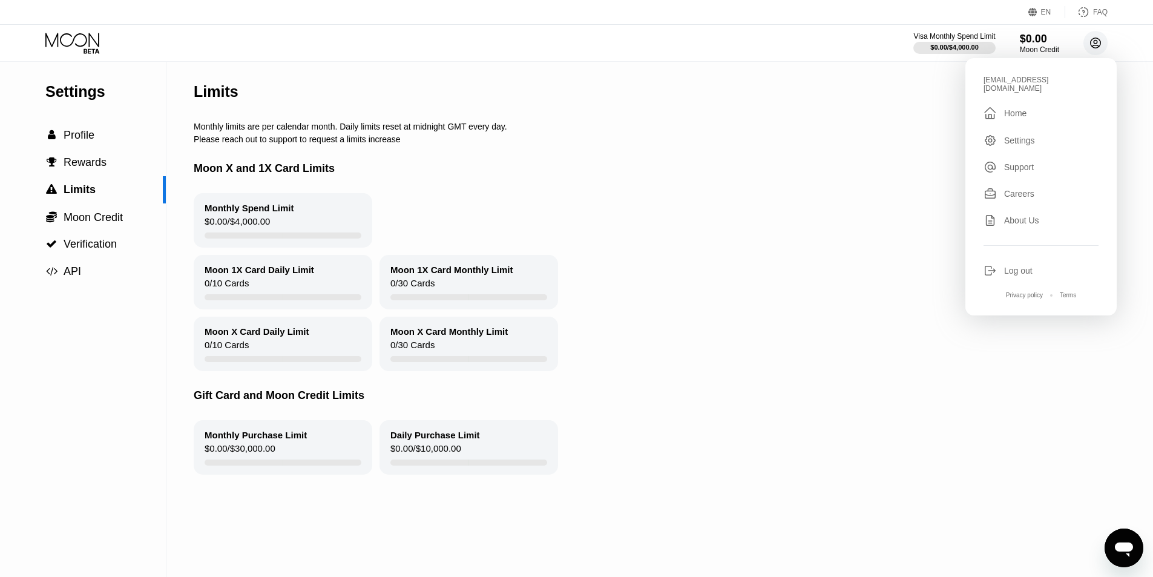
click at [1105, 46] on circle at bounding box center [1096, 43] width 24 height 24
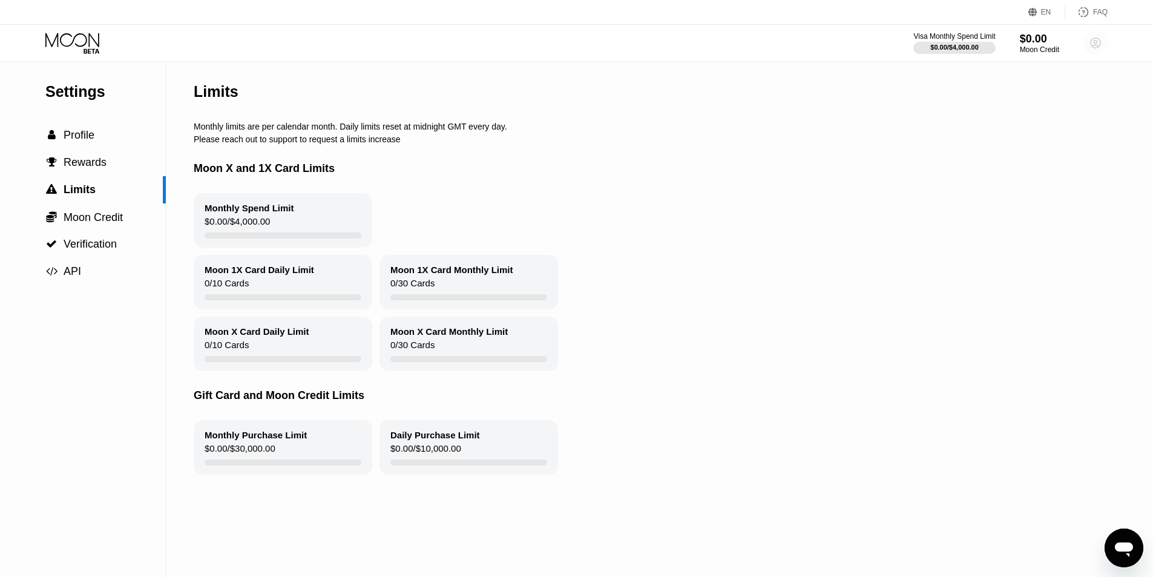
click at [1105, 46] on circle at bounding box center [1096, 43] width 24 height 24
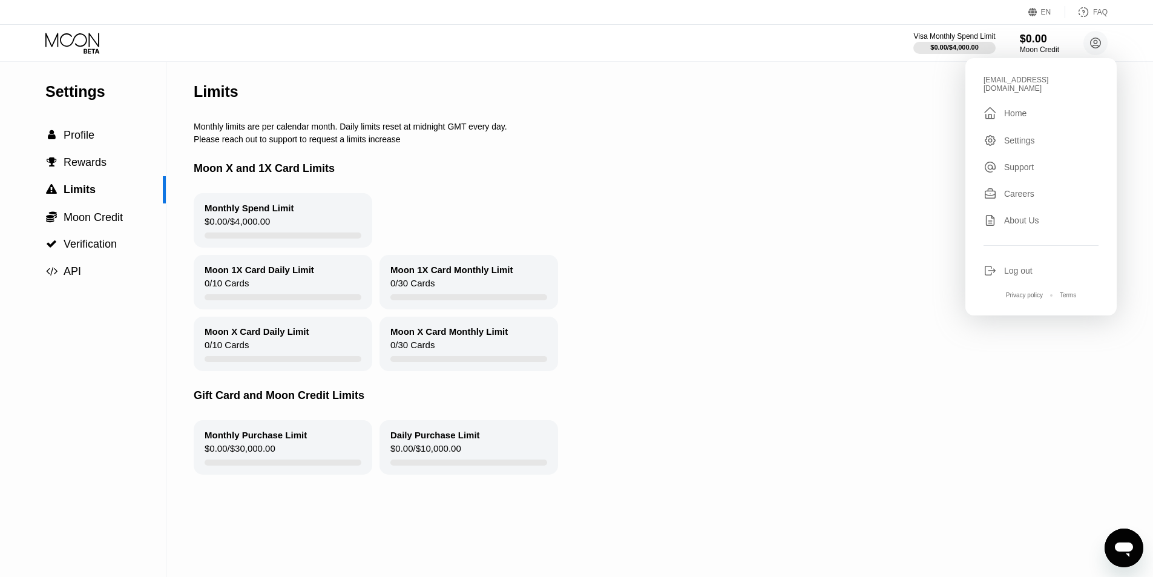
click at [1027, 136] on div "Settings" at bounding box center [1019, 141] width 31 height 10
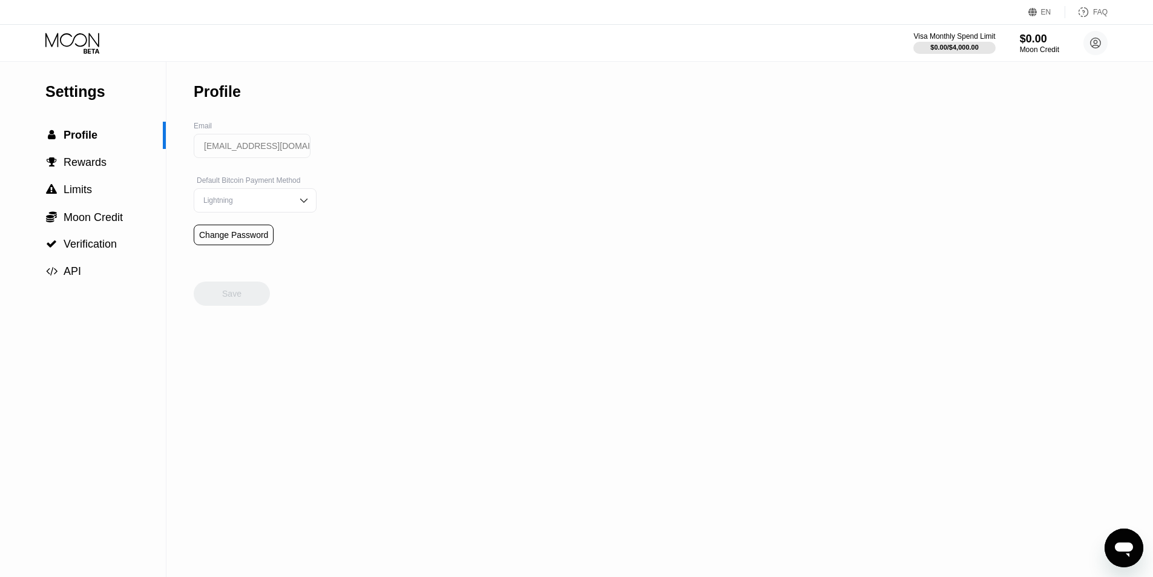
click at [282, 211] on div "Lightning" at bounding box center [255, 200] width 123 height 24
click at [287, 211] on div "Lightning" at bounding box center [255, 200] width 123 height 24
click at [1099, 41] on circle at bounding box center [1096, 43] width 24 height 24
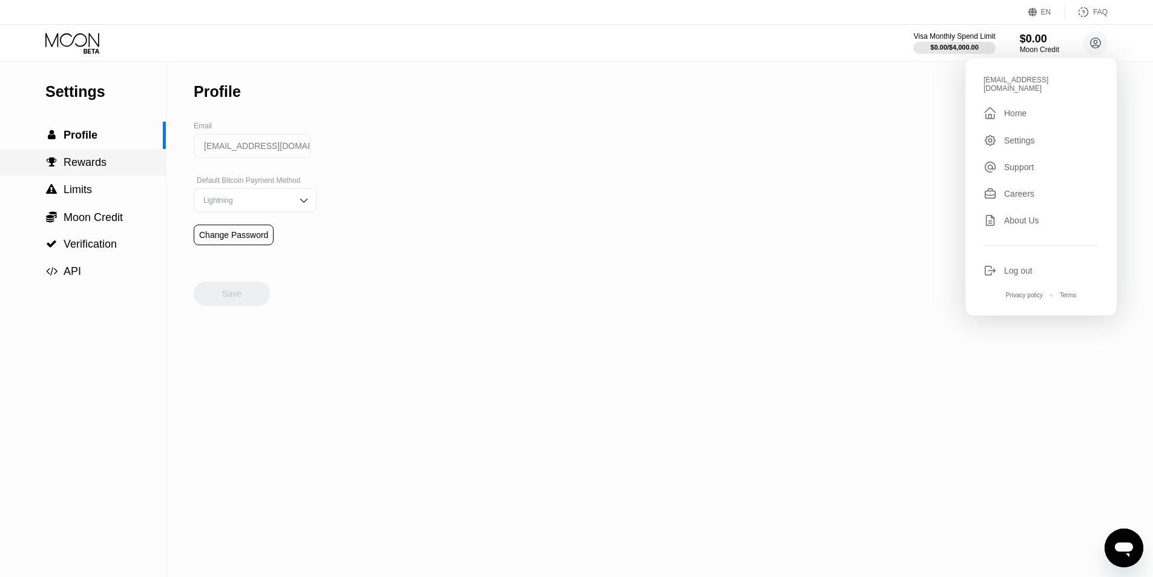
click at [113, 162] on div " Rewards" at bounding box center [83, 162] width 166 height 13
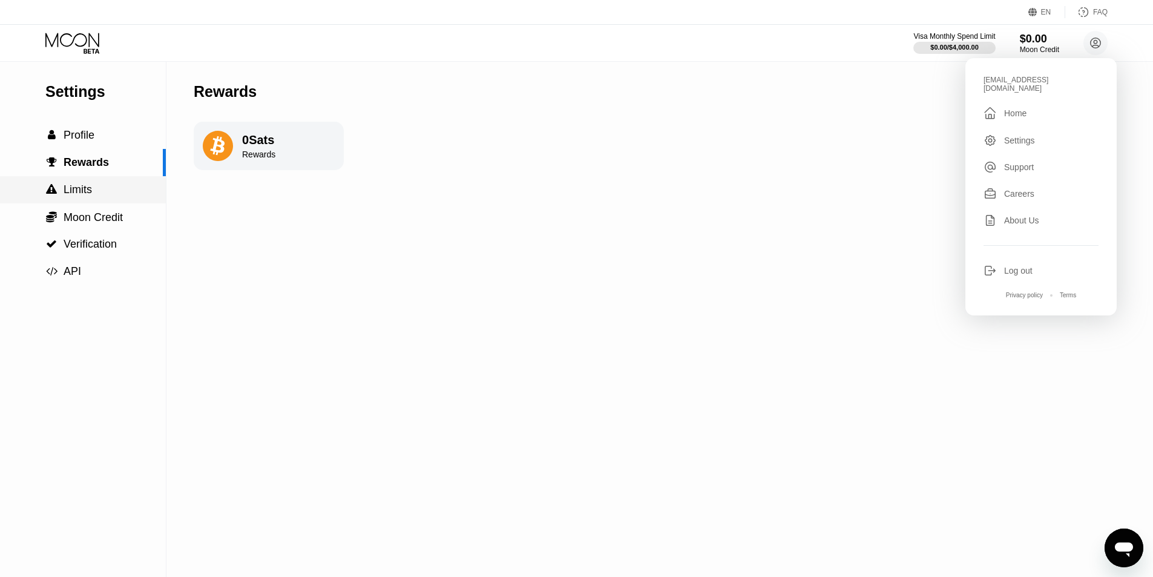
click at [102, 195] on div " Limits" at bounding box center [83, 189] width 166 height 13
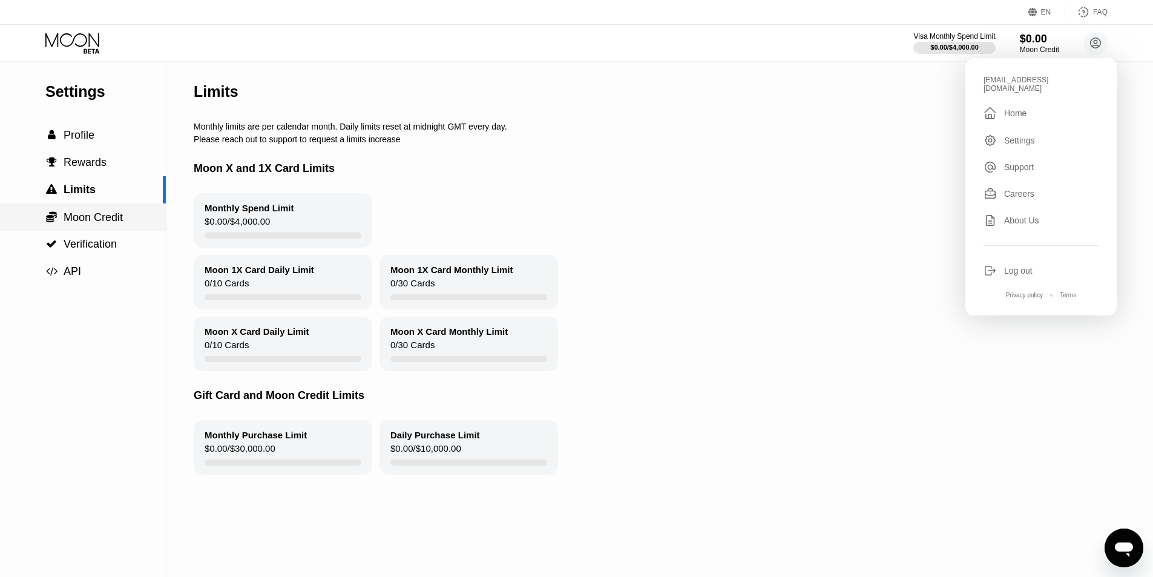
click at [102, 209] on div " Moon Credit" at bounding box center [83, 216] width 166 height 27
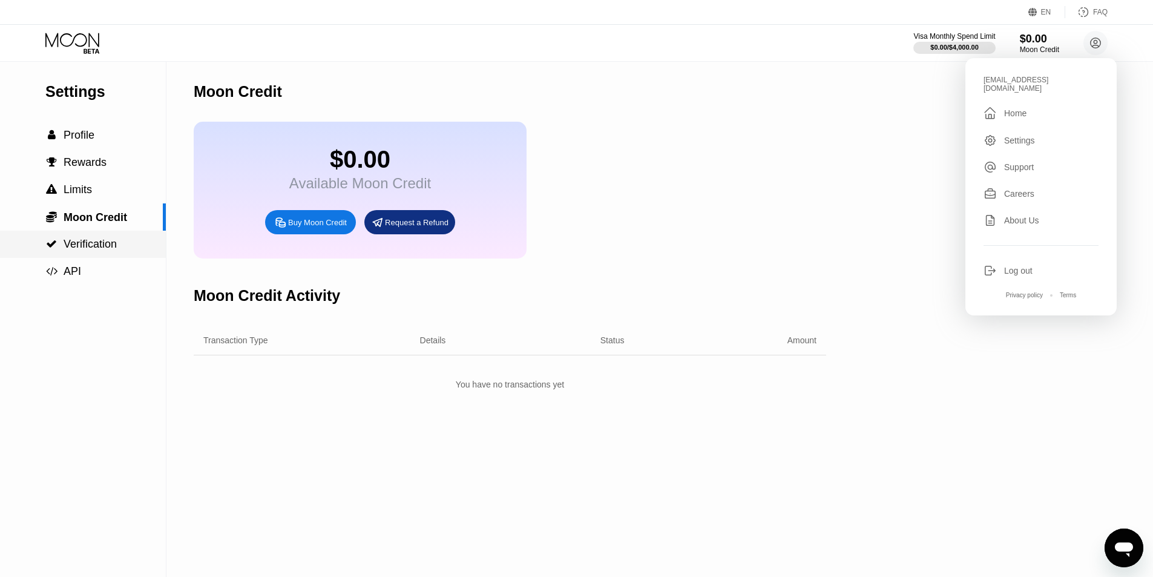
click at [102, 240] on span "Verification" at bounding box center [90, 244] width 53 height 12
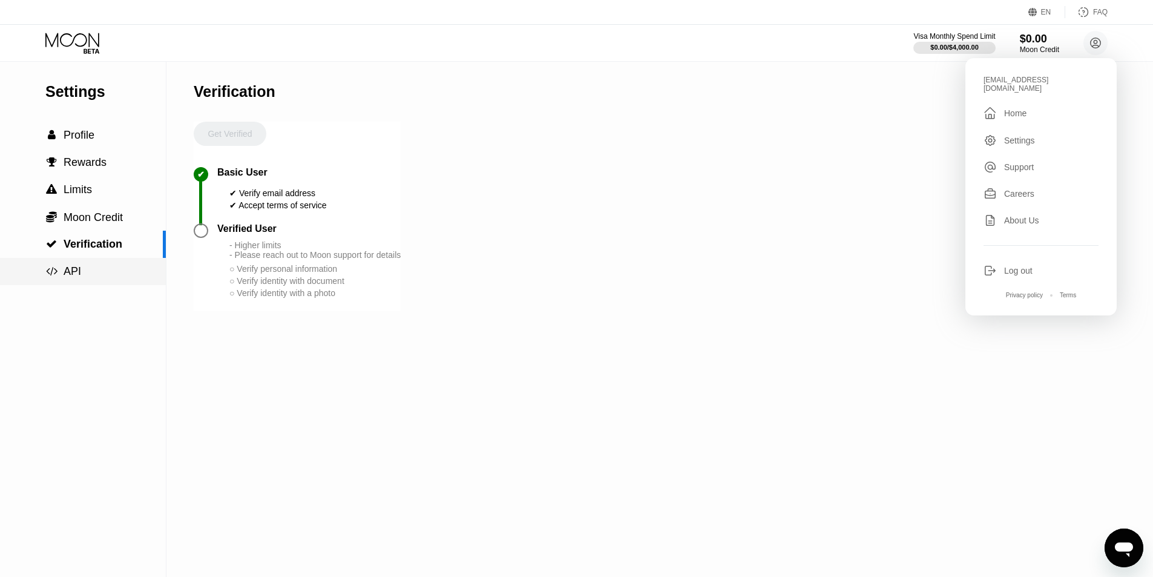
click at [93, 274] on div " API" at bounding box center [83, 271] width 166 height 13
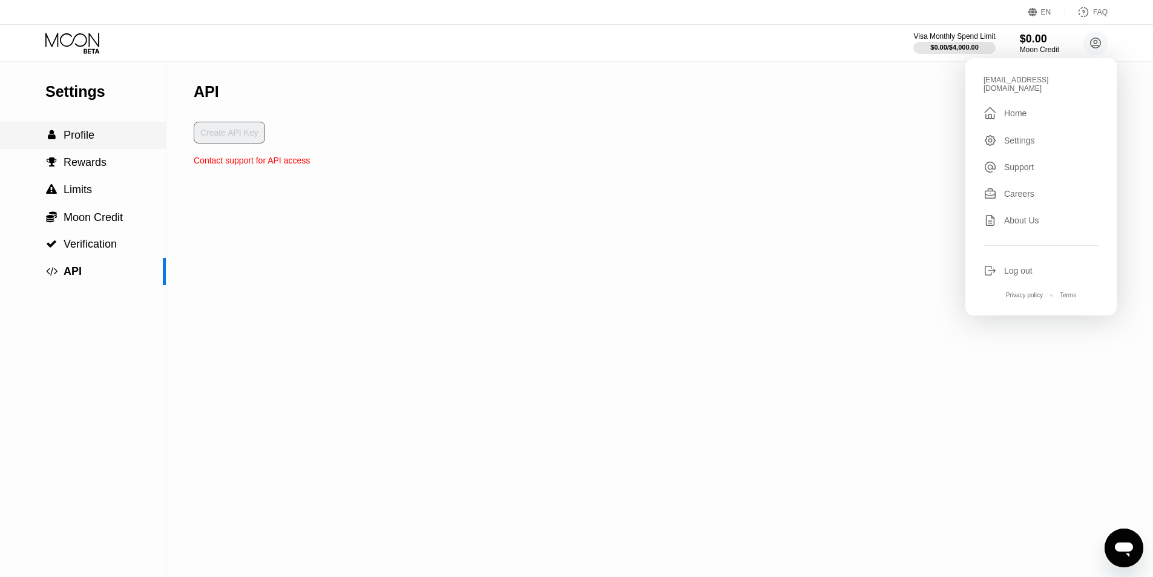
click at [86, 148] on div " Profile" at bounding box center [83, 135] width 166 height 27
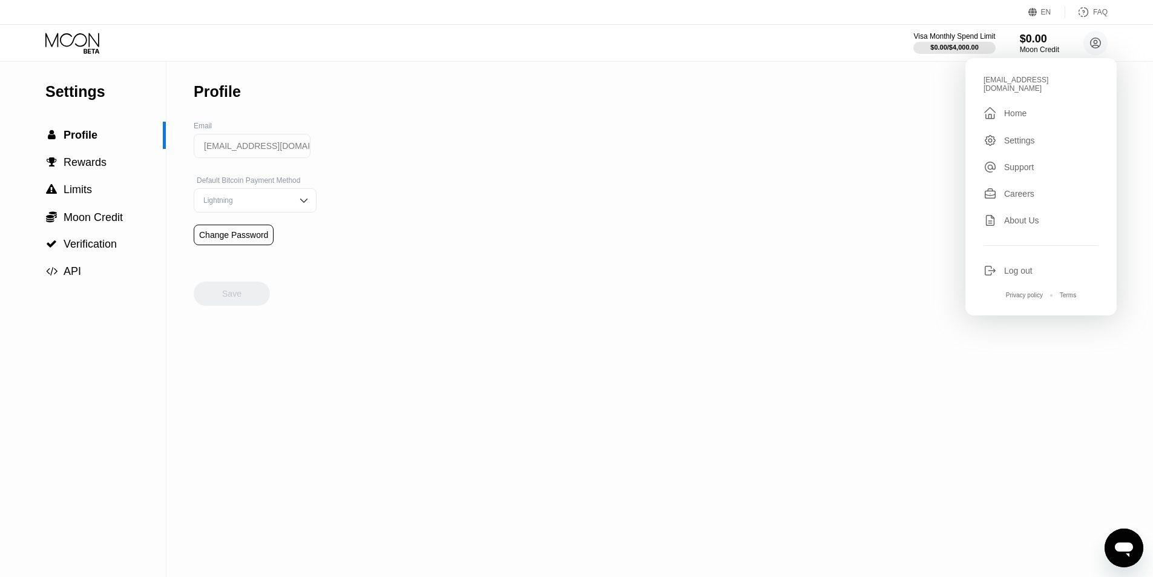
click at [87, 100] on div "Settings" at bounding box center [105, 92] width 120 height 18
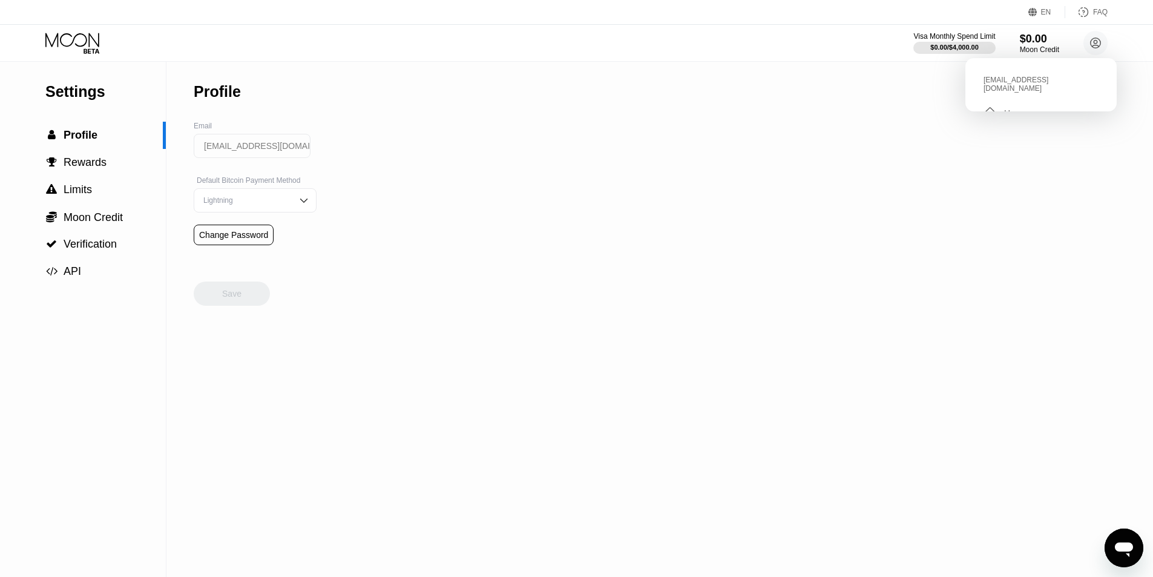
click at [84, 100] on div "Settings" at bounding box center [105, 92] width 120 height 18
click at [1099, 13] on div "FAQ" at bounding box center [1100, 12] width 15 height 8
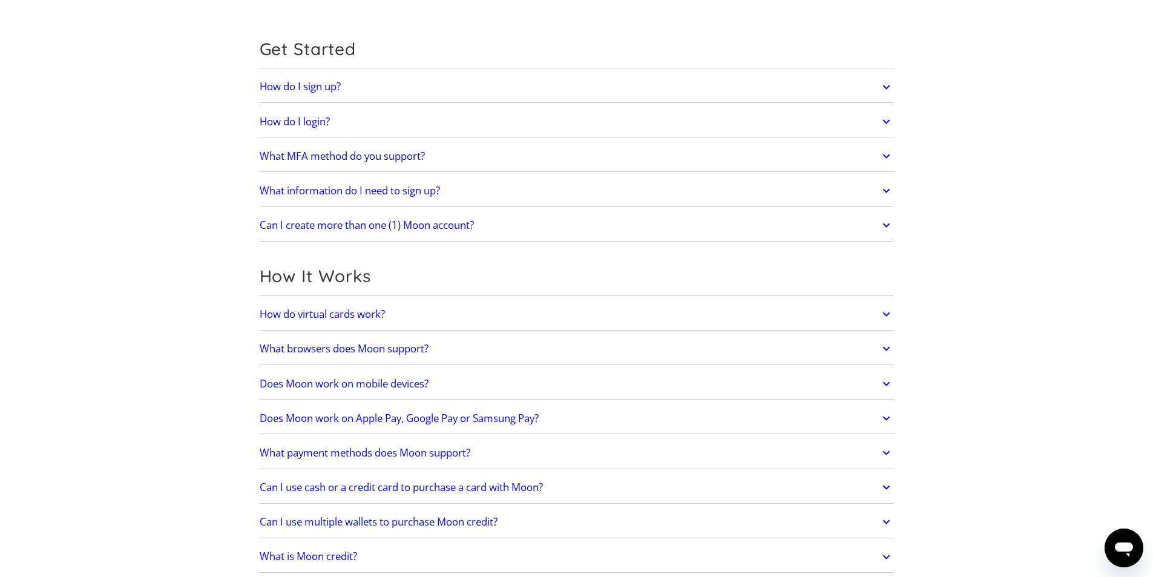
scroll to position [121, 0]
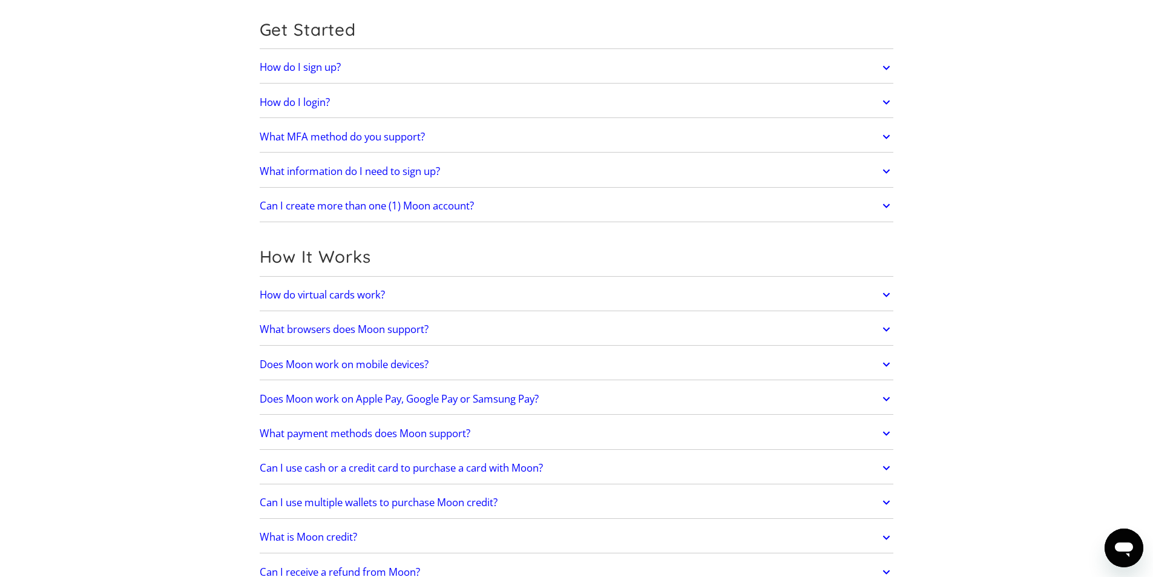
click at [516, 294] on link "How do virtual cards work?" at bounding box center [577, 294] width 634 height 25
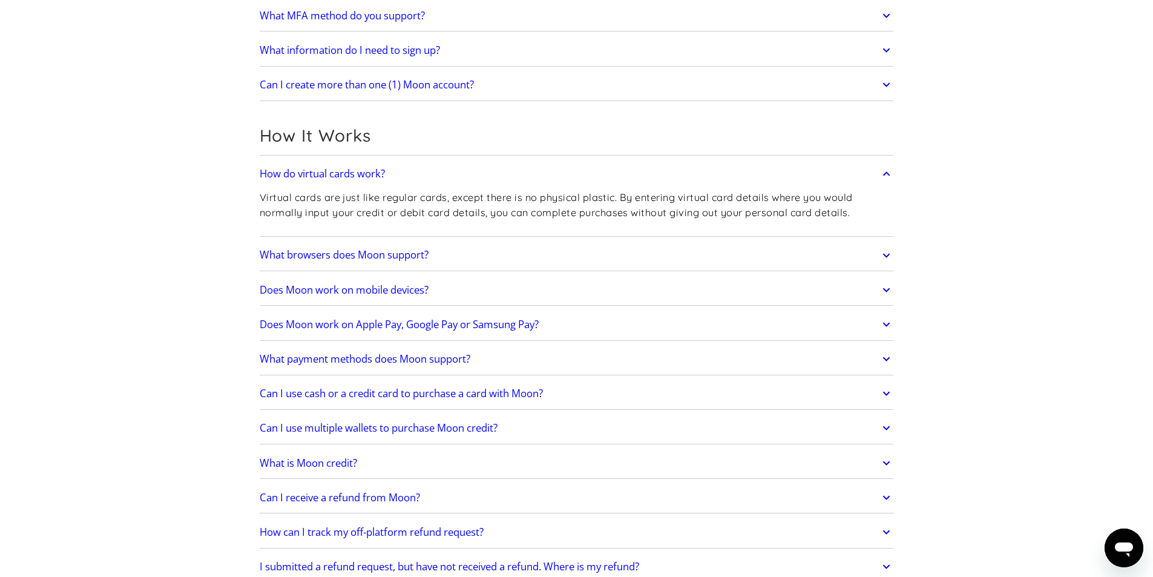
scroll to position [303, 0]
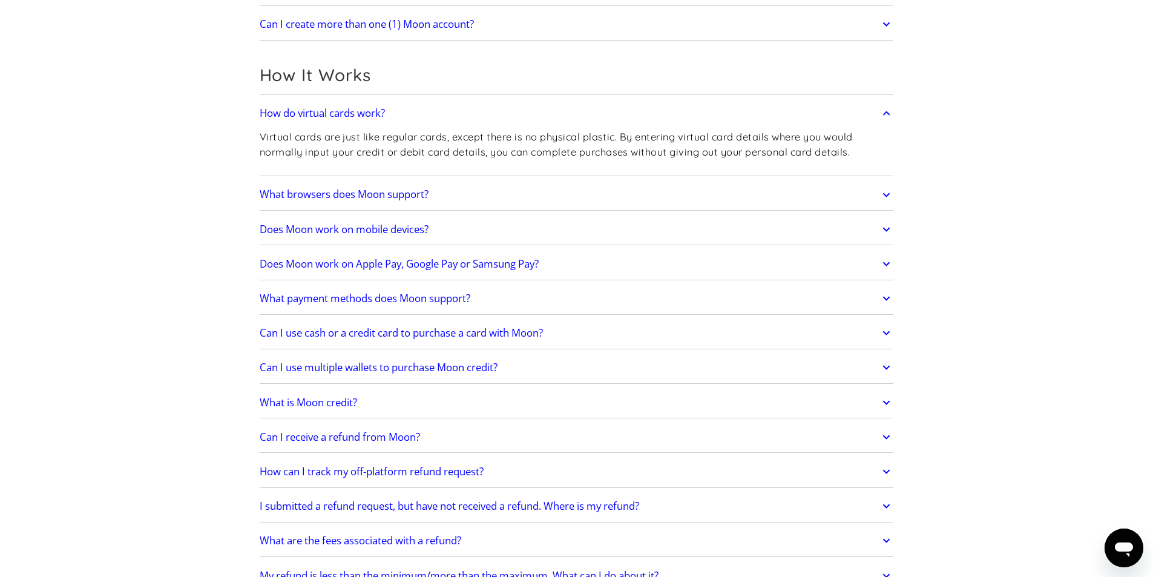
click at [625, 260] on link "Does Moon work on Apple Pay, Google Pay or Samsung Pay?" at bounding box center [577, 263] width 634 height 25
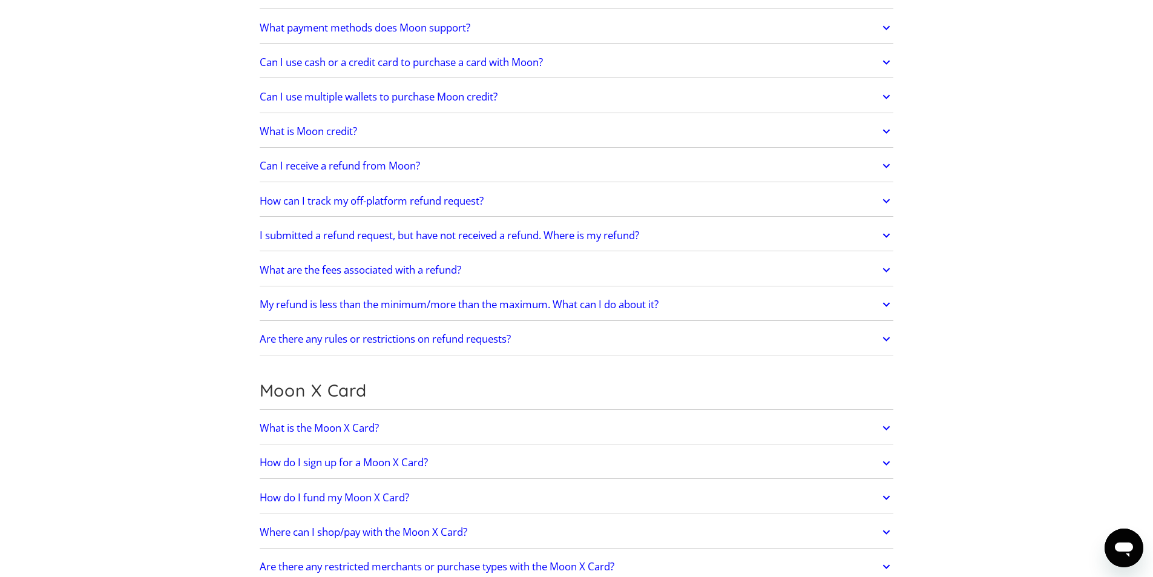
scroll to position [545, 0]
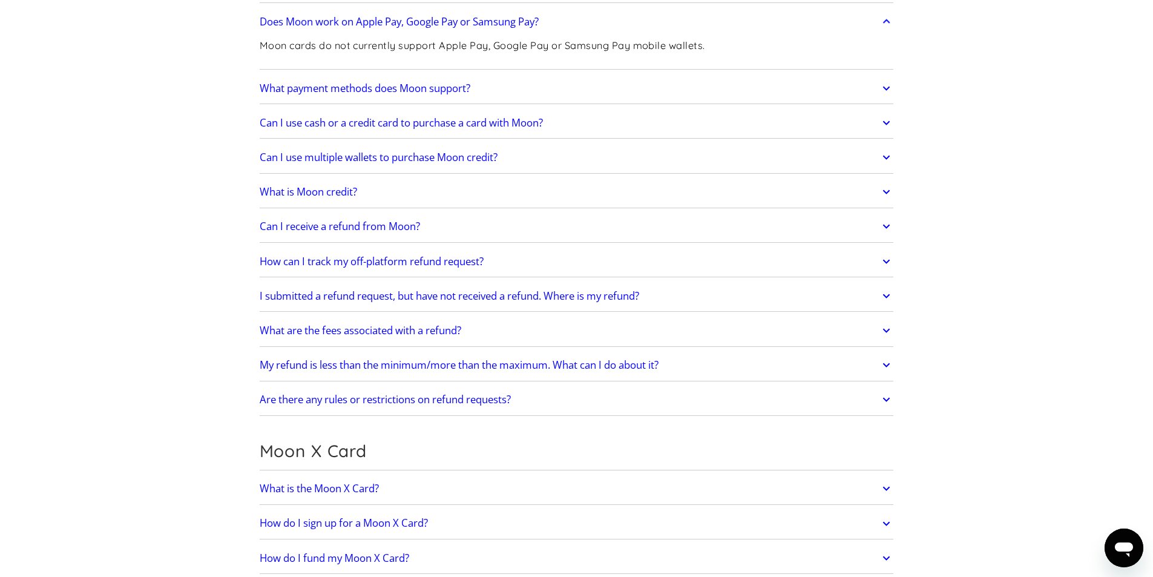
click at [553, 196] on link "What is Moon credit?" at bounding box center [577, 191] width 634 height 25
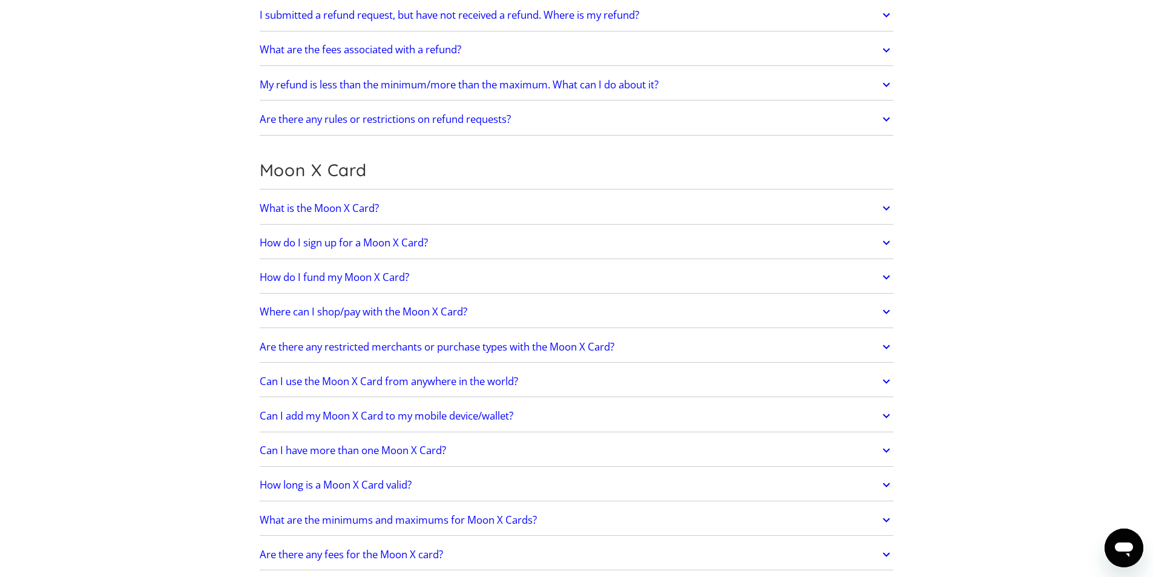
scroll to position [908, 0]
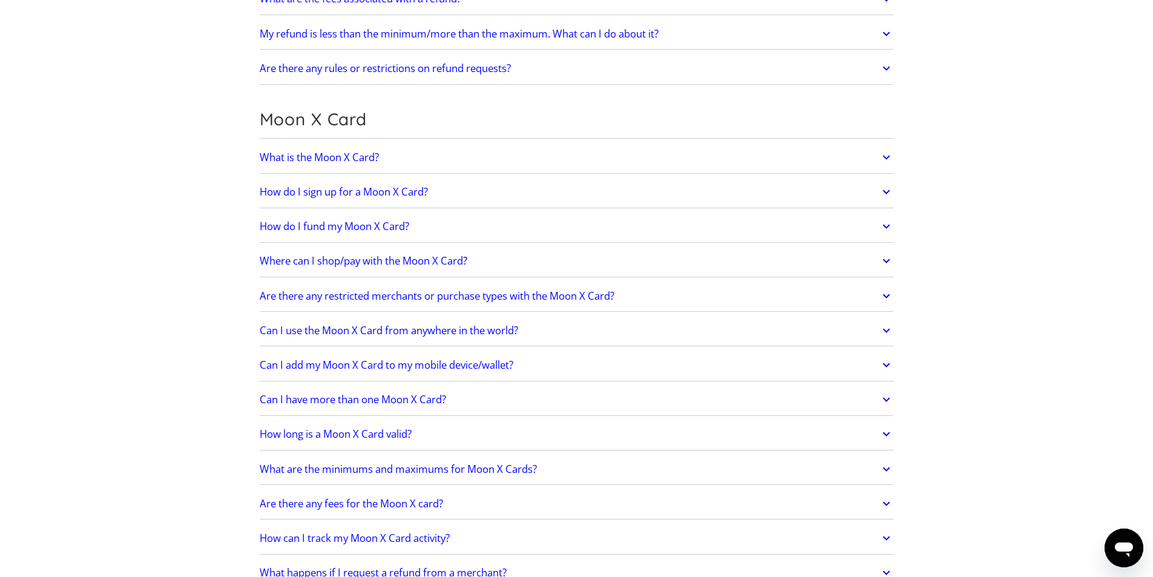
click at [621, 333] on link "Can I use the Moon X Card from anywhere in the world?" at bounding box center [577, 330] width 634 height 25
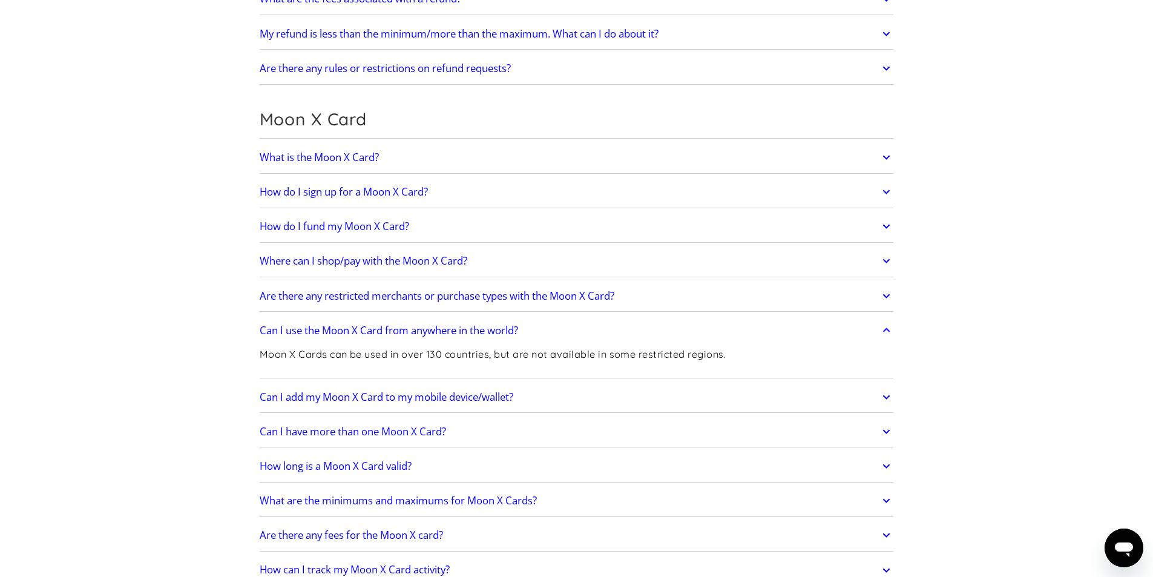
click at [604, 328] on link "Can I use the Moon X Card from anywhere in the world?" at bounding box center [577, 330] width 634 height 25
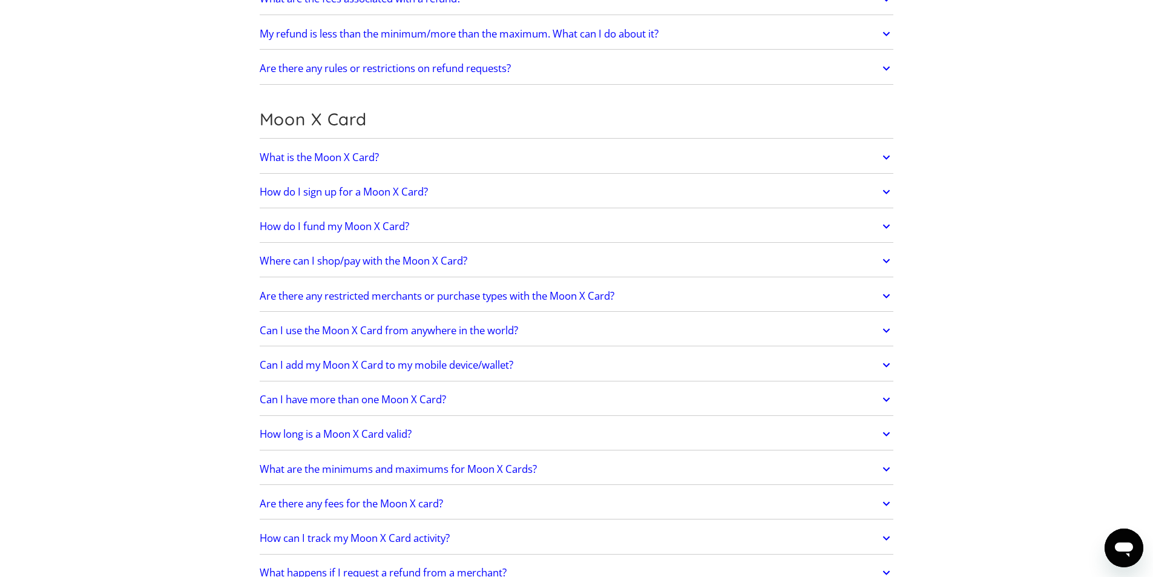
click at [627, 153] on link "What is the Moon X Card?" at bounding box center [577, 157] width 634 height 25
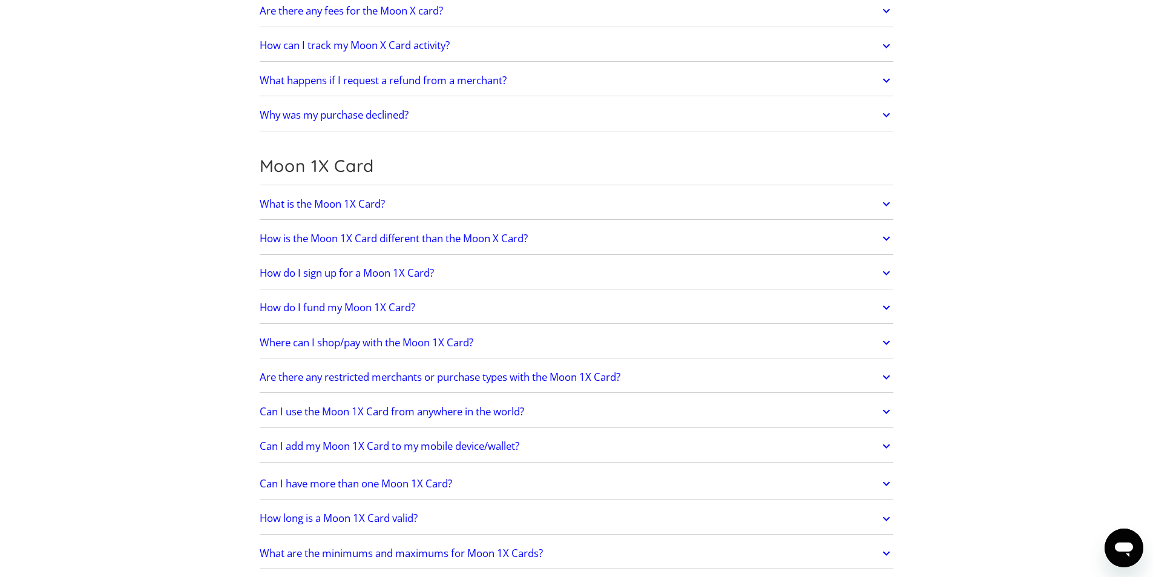
scroll to position [1453, 0]
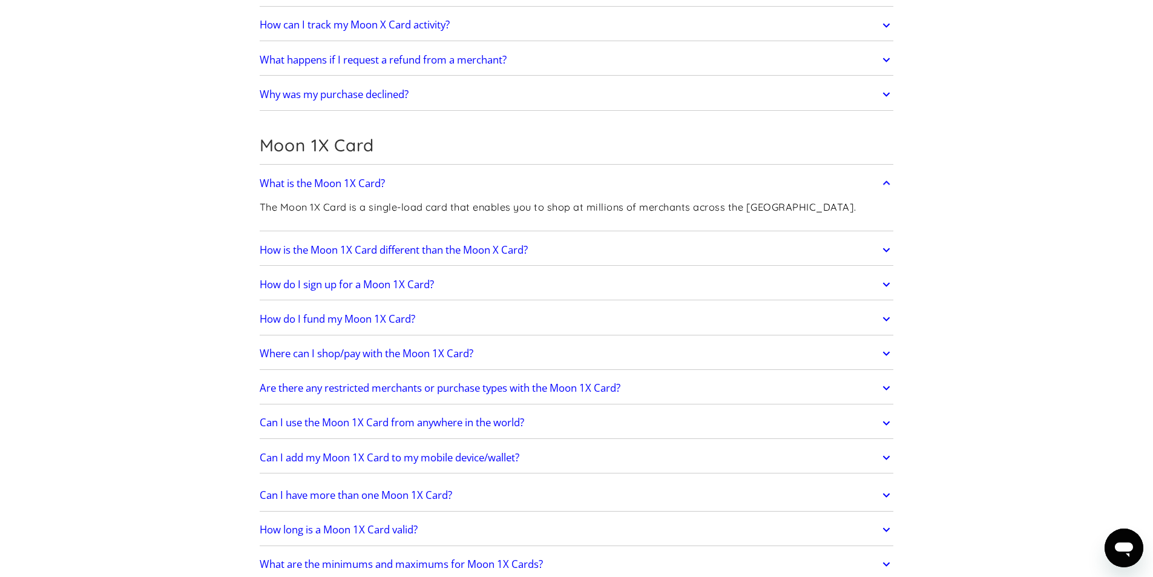
scroll to position [1695, 0]
